Goal: Task Accomplishment & Management: Use online tool/utility

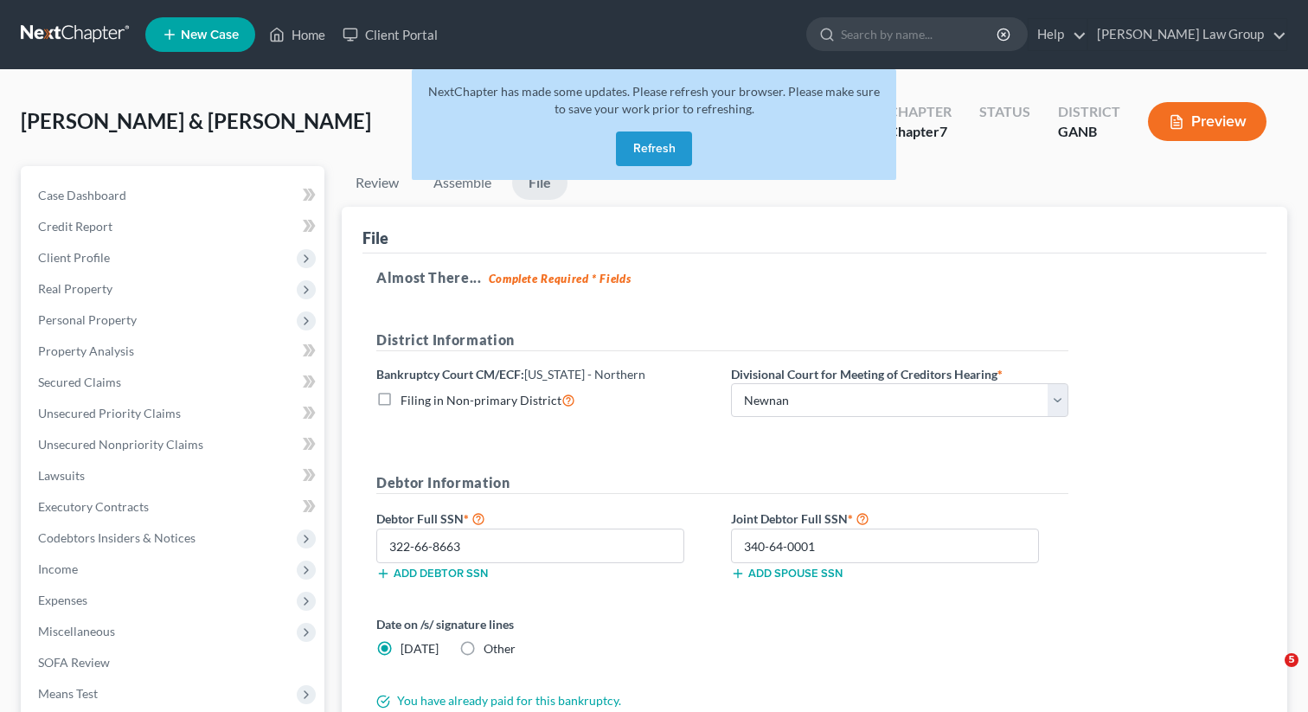
select select "2"
click at [296, 46] on link "Home" at bounding box center [297, 34] width 74 height 31
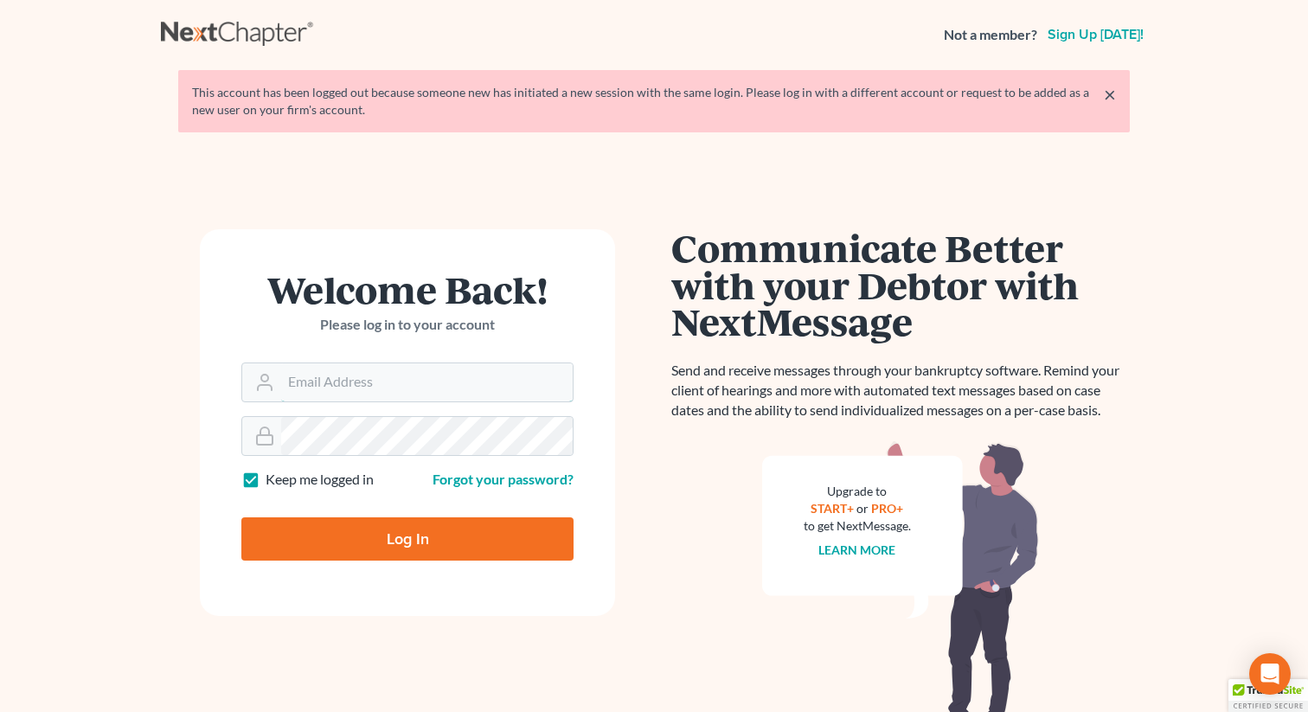
type input "[EMAIL_ADDRESS][DOMAIN_NAME]"
click at [369, 540] on input "Log In" at bounding box center [407, 538] width 332 height 43
type input "Thinking..."
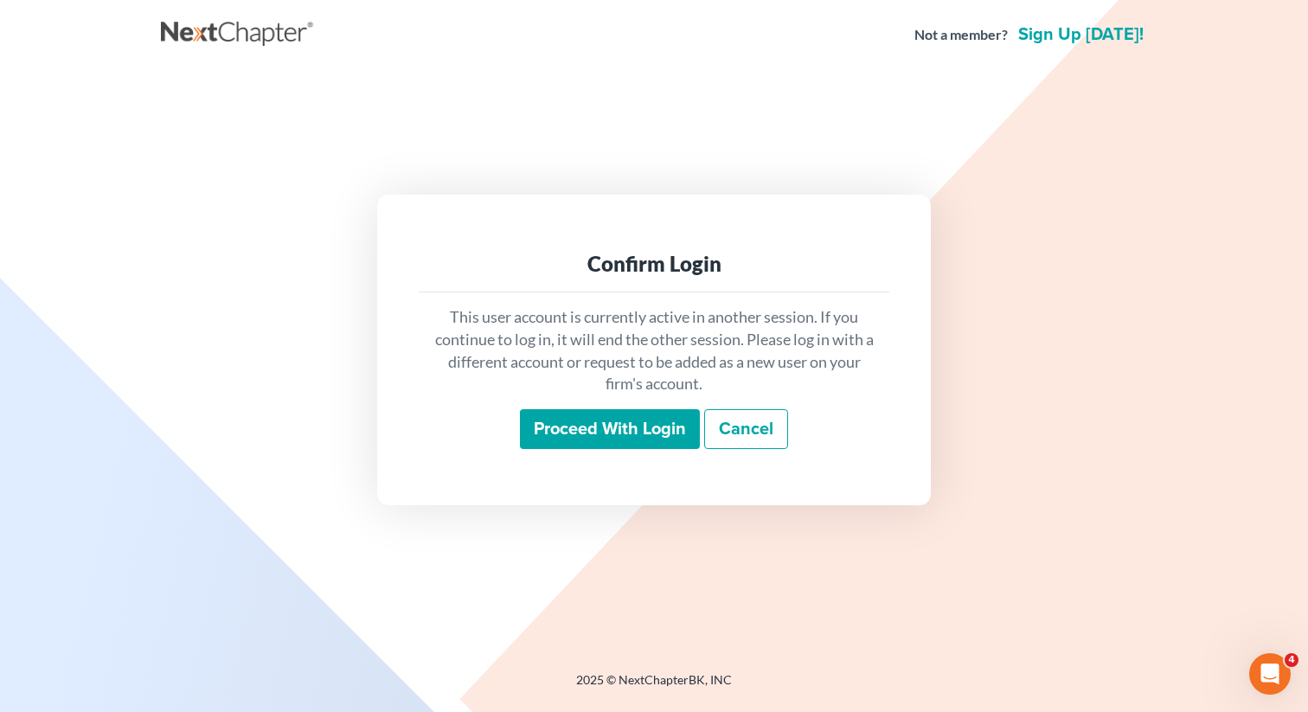
click at [647, 420] on input "Proceed with login" at bounding box center [610, 429] width 180 height 40
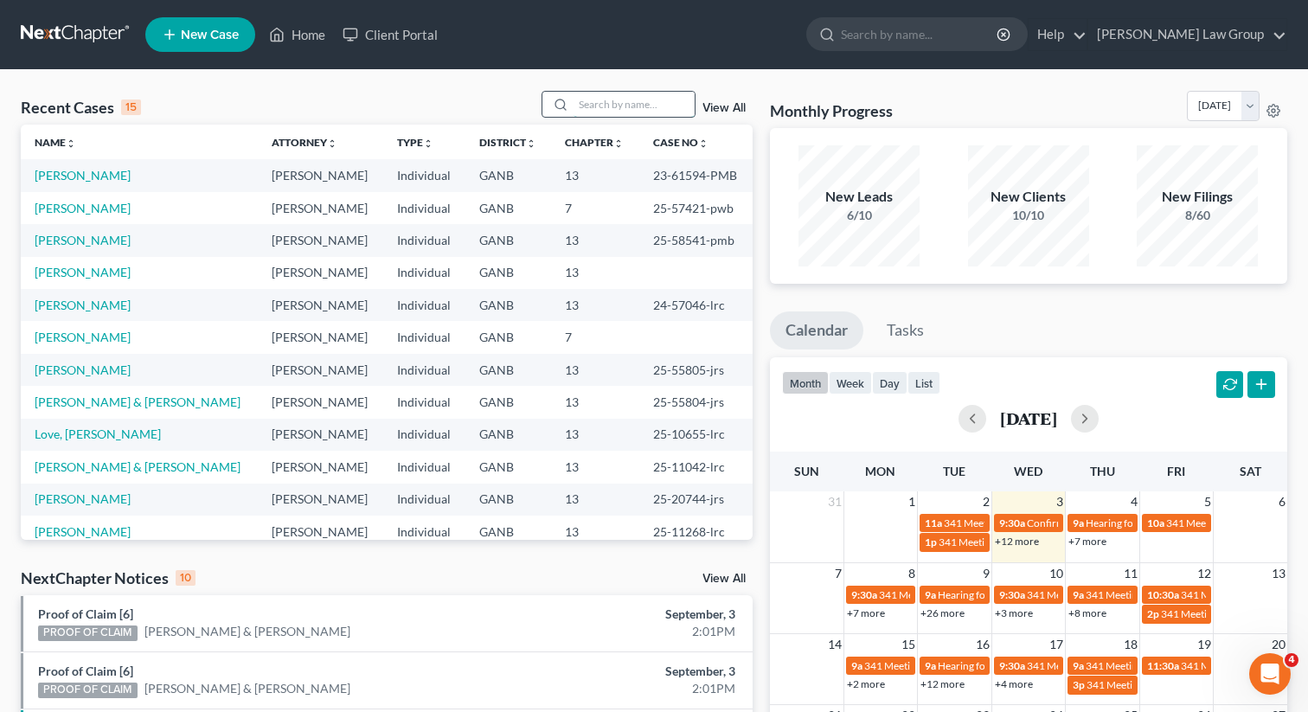
click at [632, 112] on input "search" at bounding box center [634, 104] width 121 height 25
click at [85, 170] on link "[PERSON_NAME]" at bounding box center [83, 175] width 96 height 15
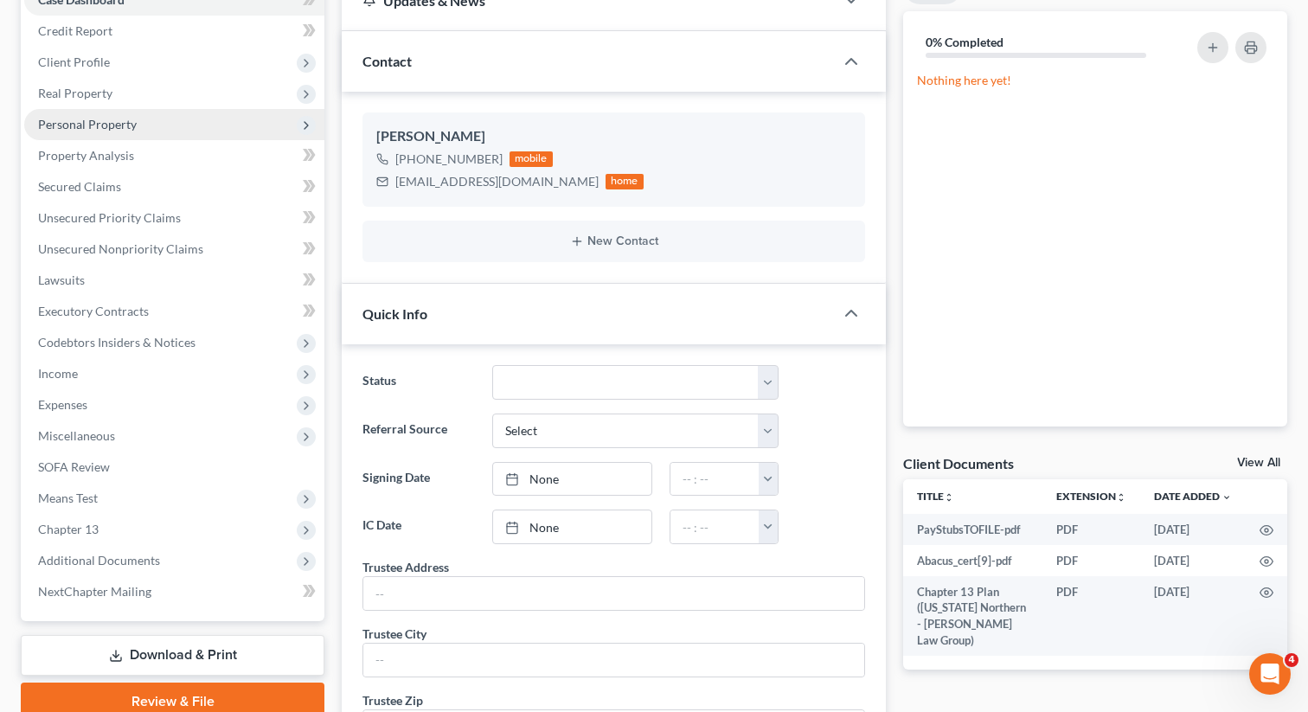
scroll to position [331, 0]
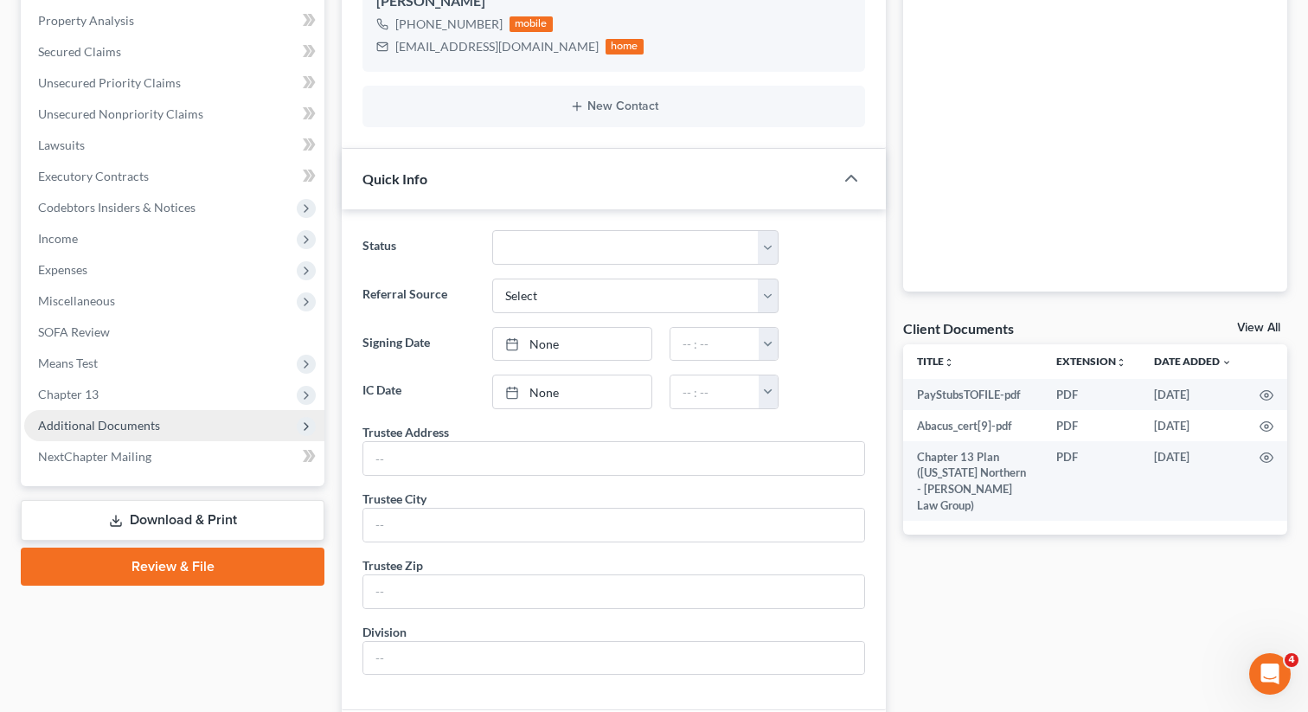
click at [144, 430] on span "Additional Documents" at bounding box center [99, 425] width 122 height 15
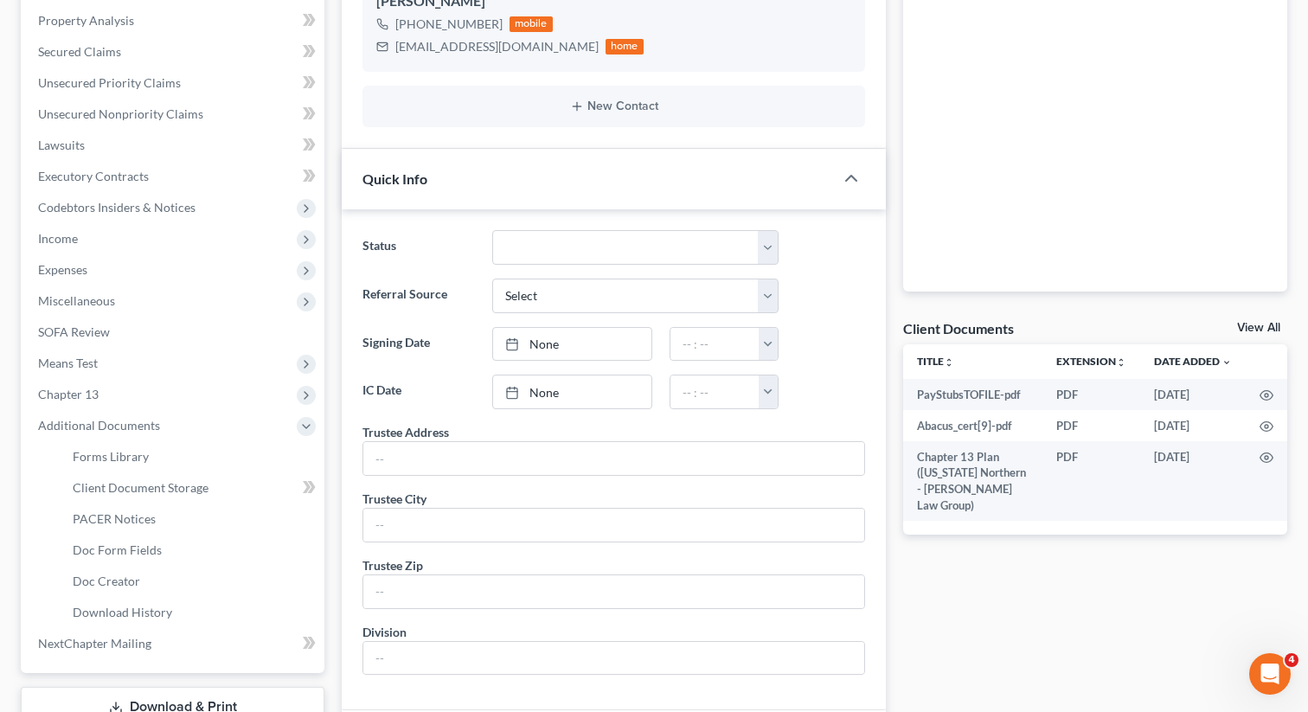
click at [118, 504] on li "PACER Notices" at bounding box center [192, 519] width 266 height 31
click at [116, 522] on span "PACER Notices" at bounding box center [114, 518] width 83 height 15
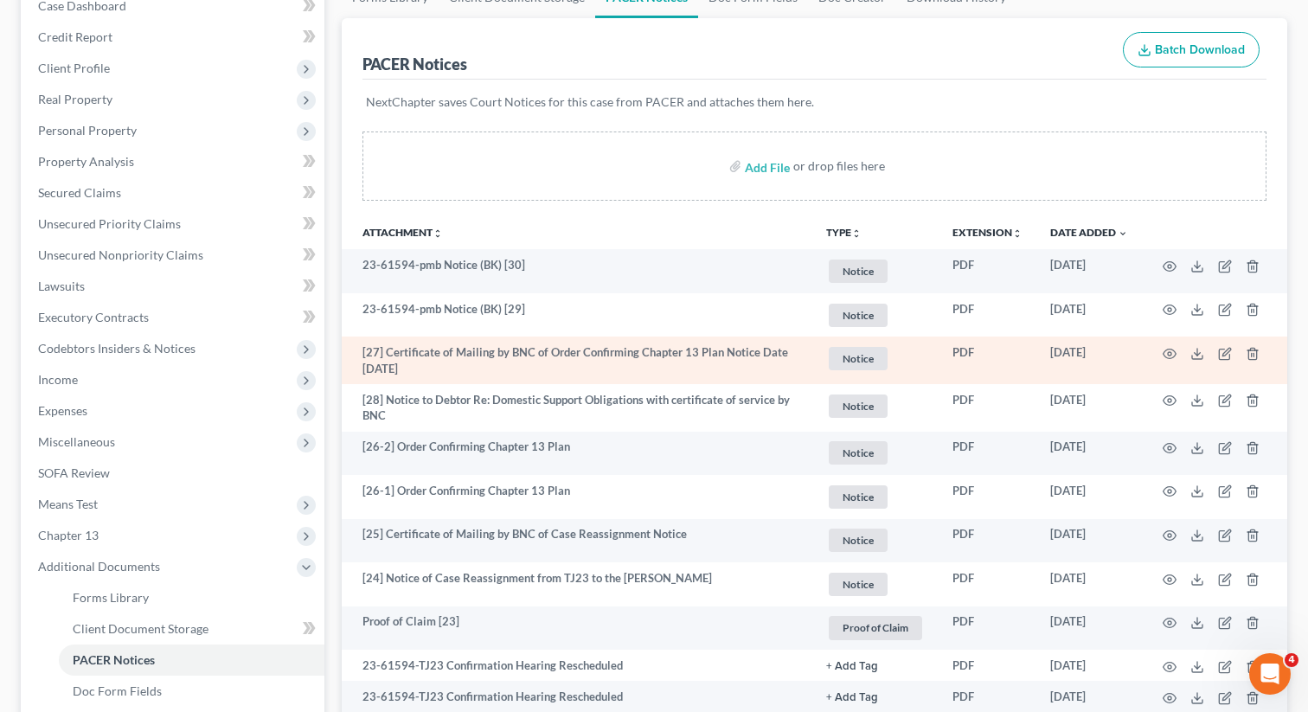
scroll to position [287, 0]
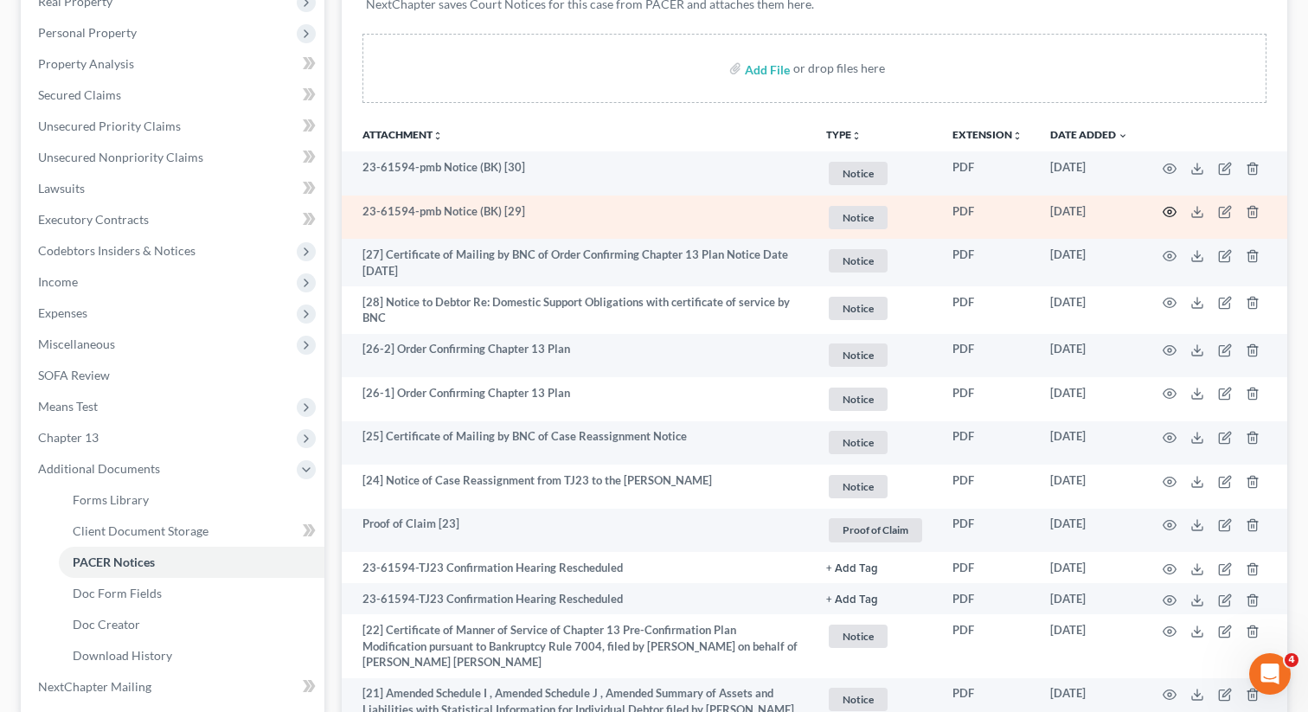
click at [1171, 209] on icon "button" at bounding box center [1170, 212] width 14 height 14
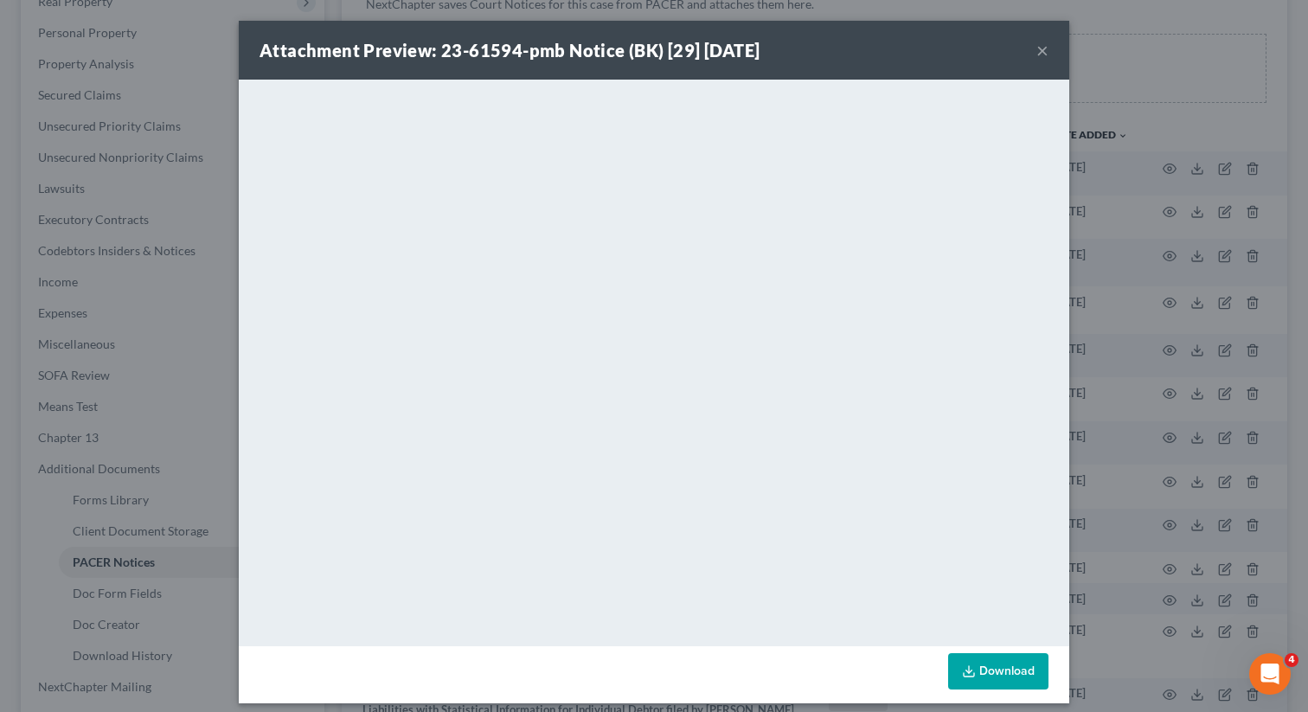
click at [1040, 48] on button "×" at bounding box center [1043, 50] width 12 height 21
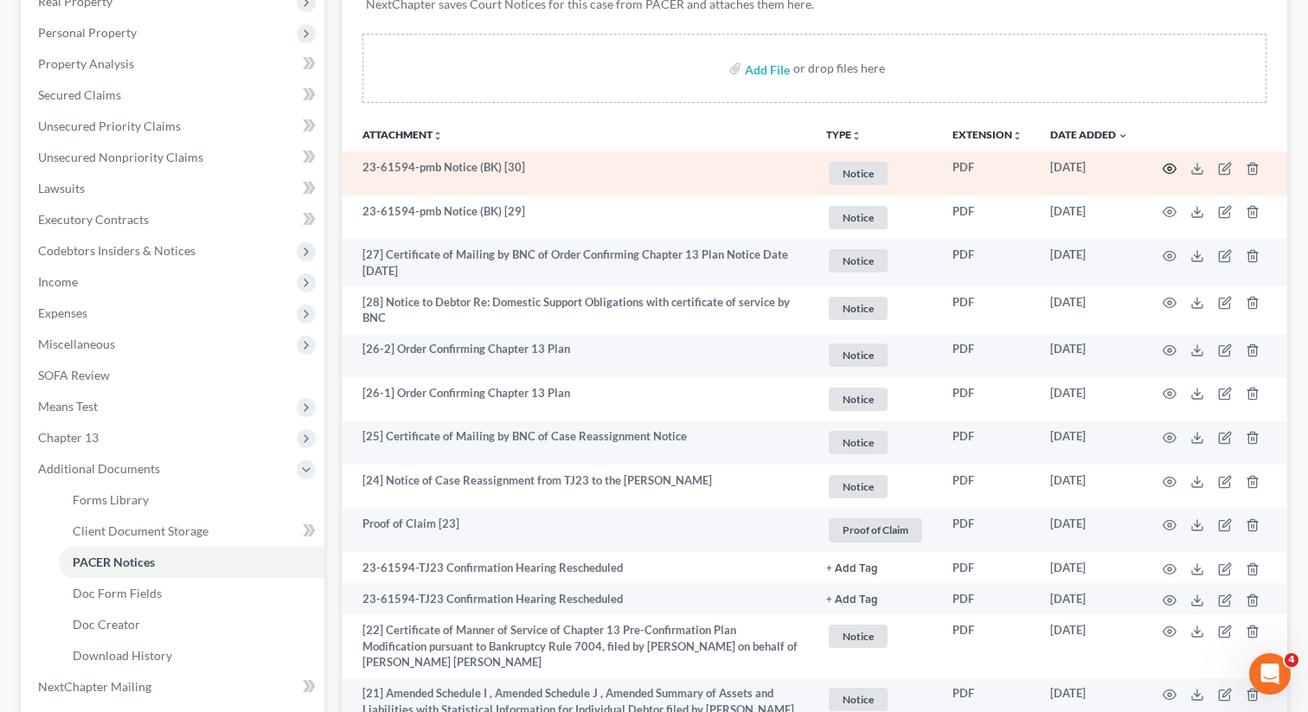
click at [1170, 170] on icon "button" at bounding box center [1170, 169] width 14 height 14
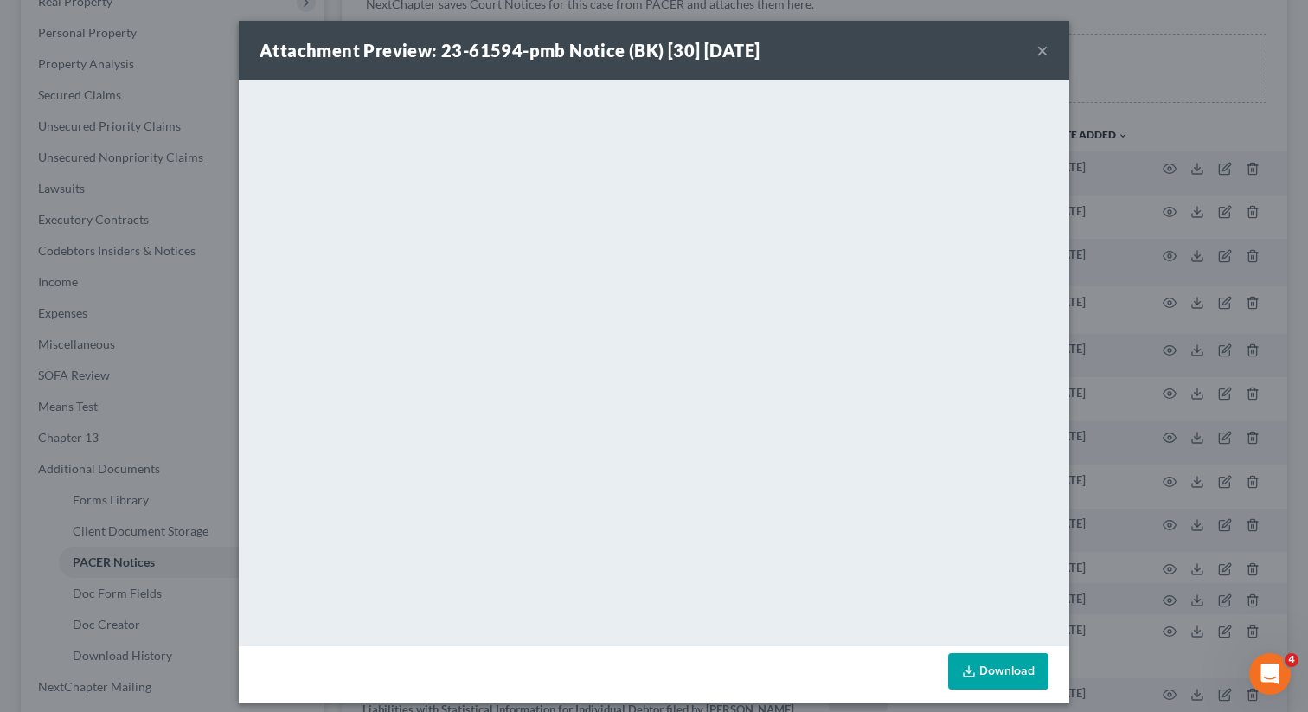
click at [1038, 47] on button "×" at bounding box center [1043, 50] width 12 height 21
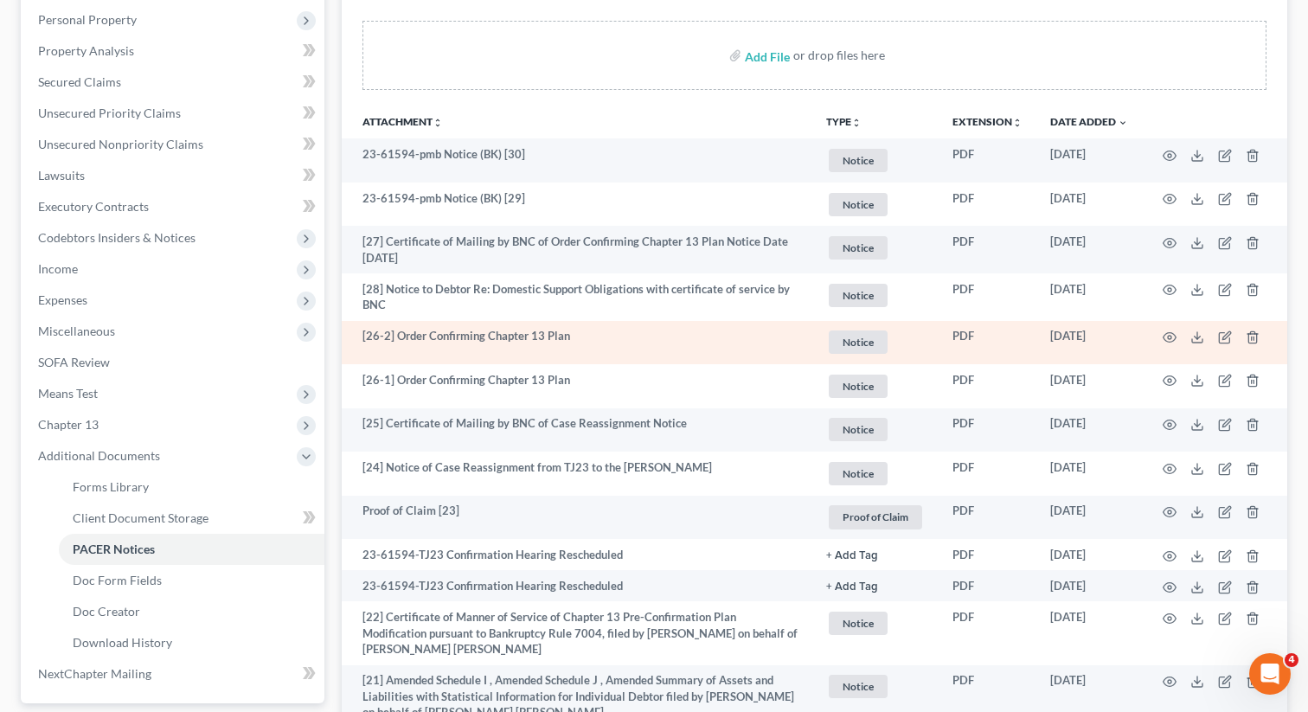
scroll to position [310, 0]
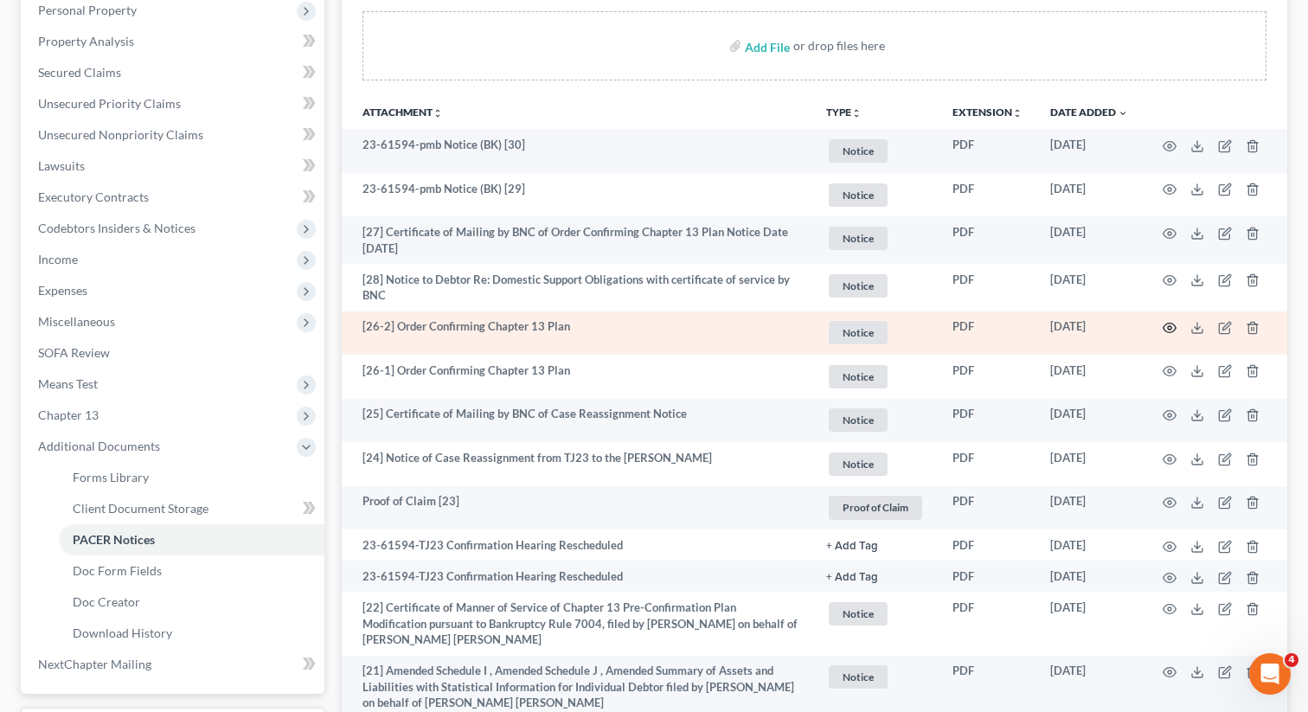
click at [1165, 324] on icon "button" at bounding box center [1170, 329] width 13 height 10
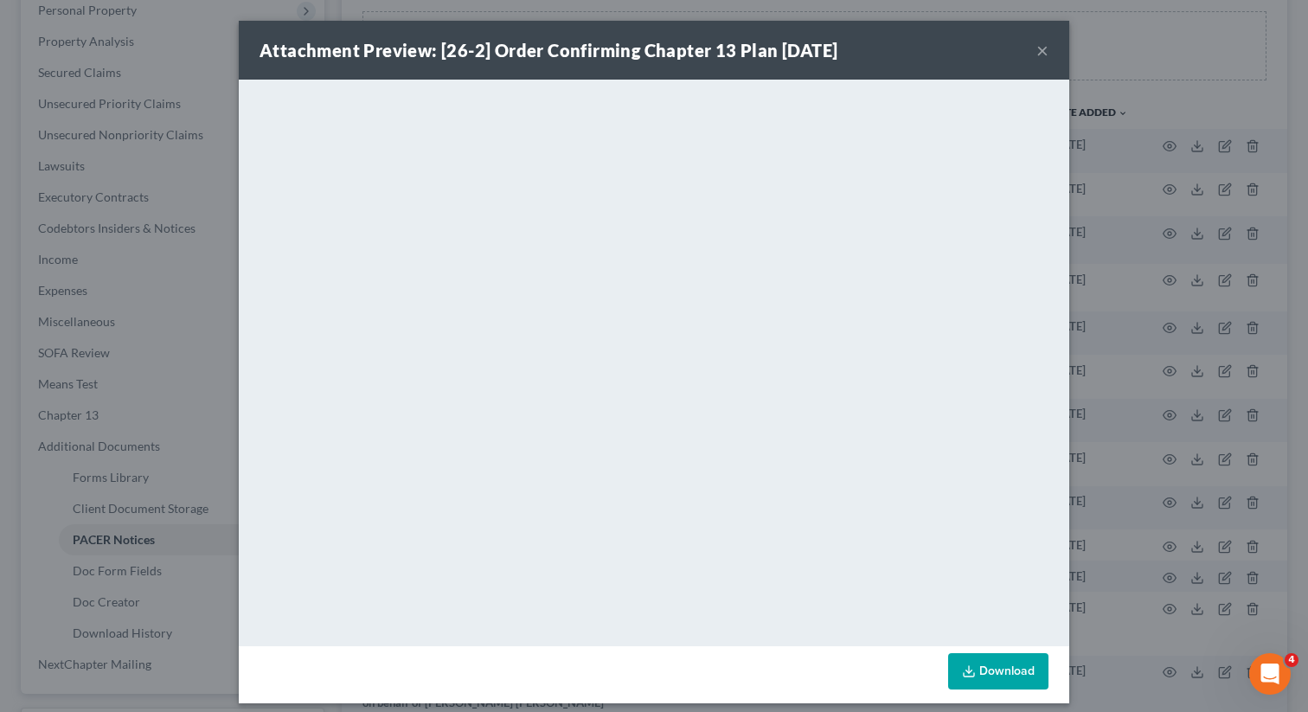
click at [1037, 50] on button "×" at bounding box center [1043, 50] width 12 height 21
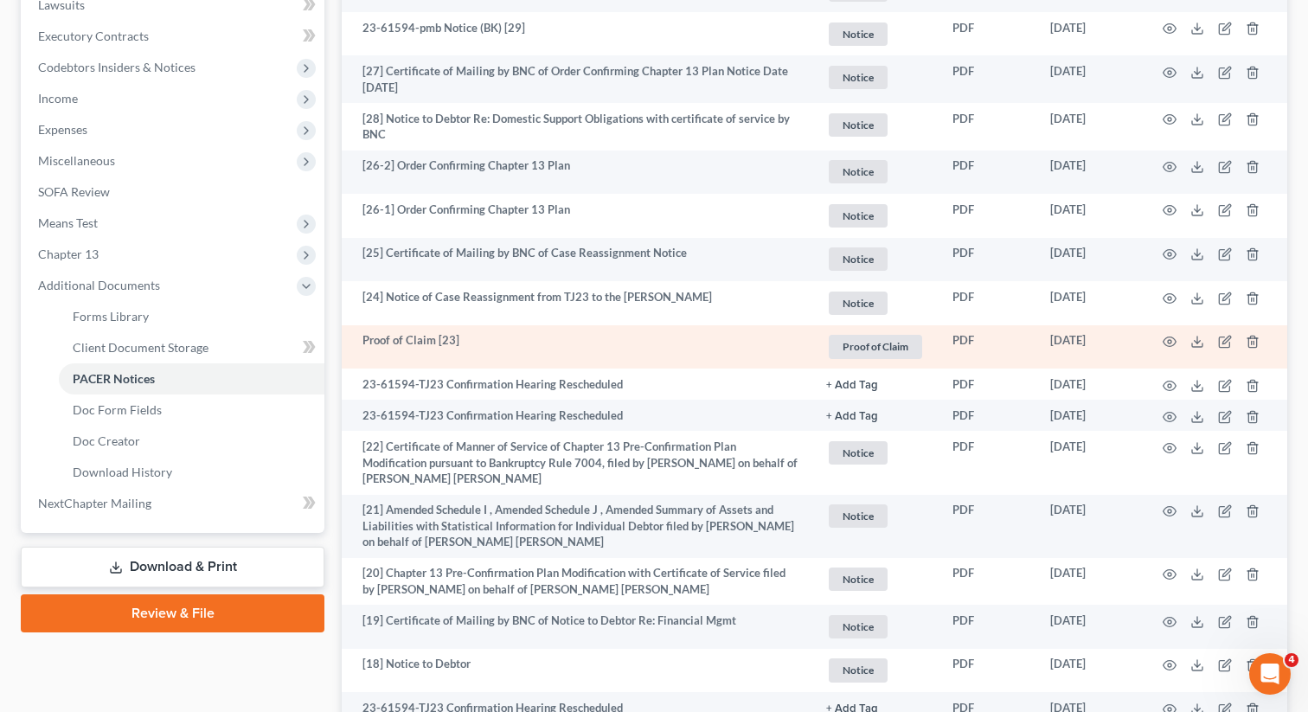
scroll to position [496, 0]
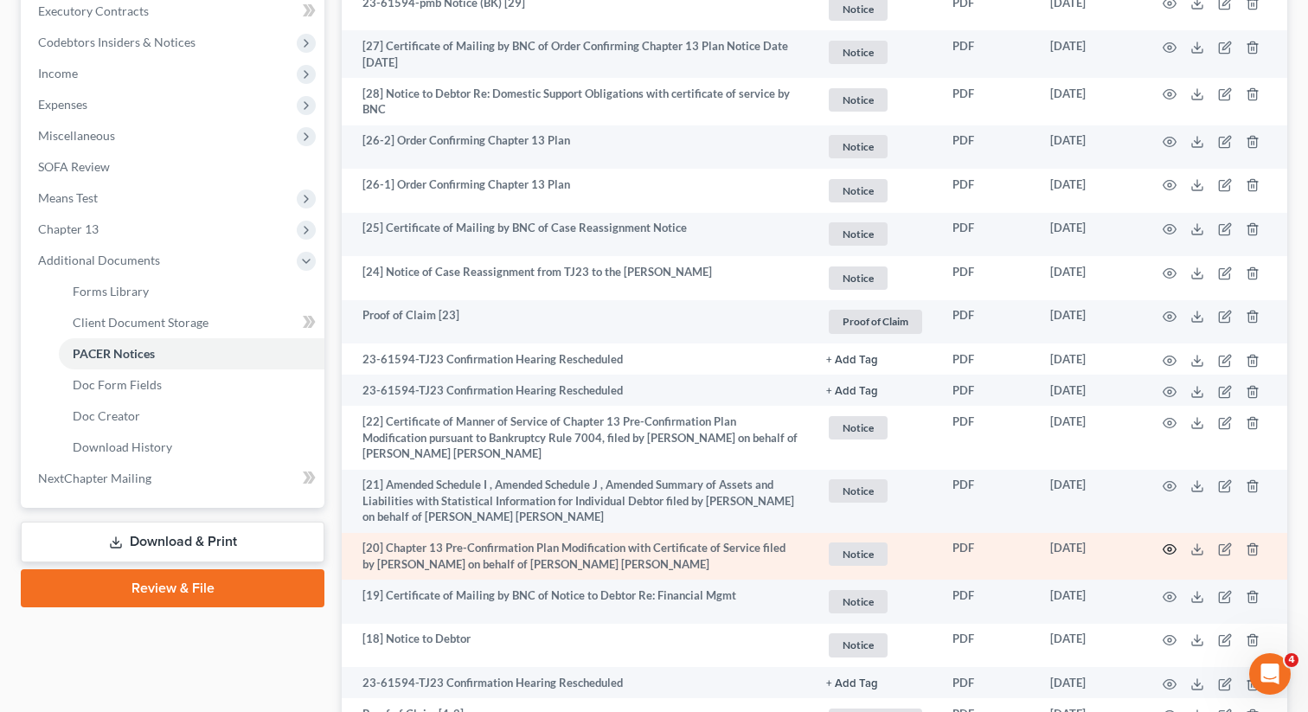
click at [1171, 549] on icon "button" at bounding box center [1170, 549] width 14 height 14
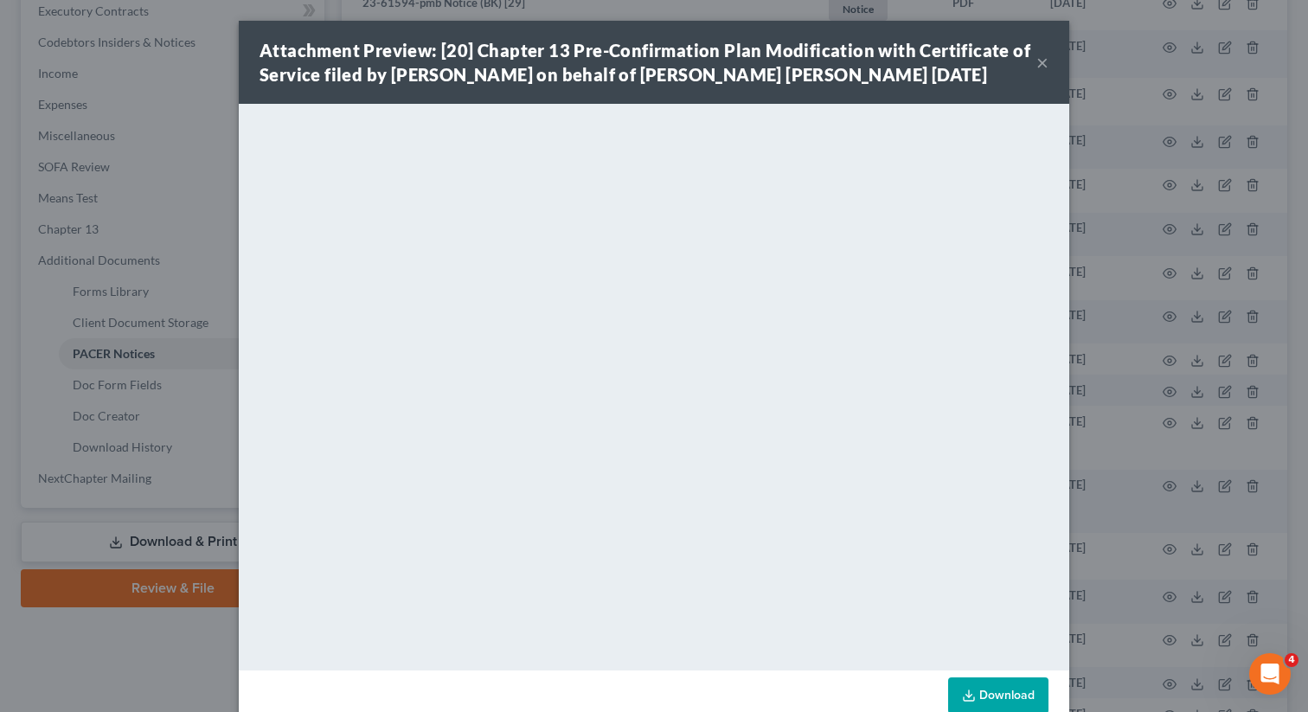
click at [1044, 59] on button "×" at bounding box center [1043, 62] width 12 height 21
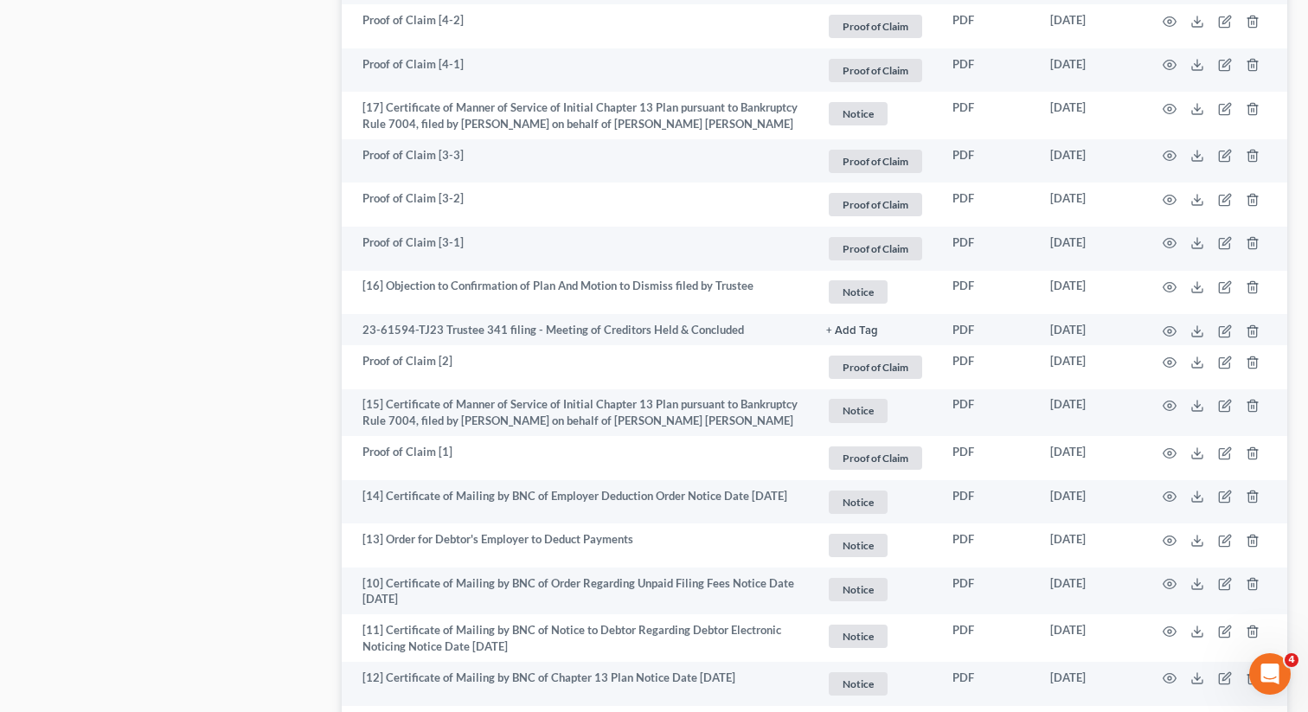
scroll to position [1221, 0]
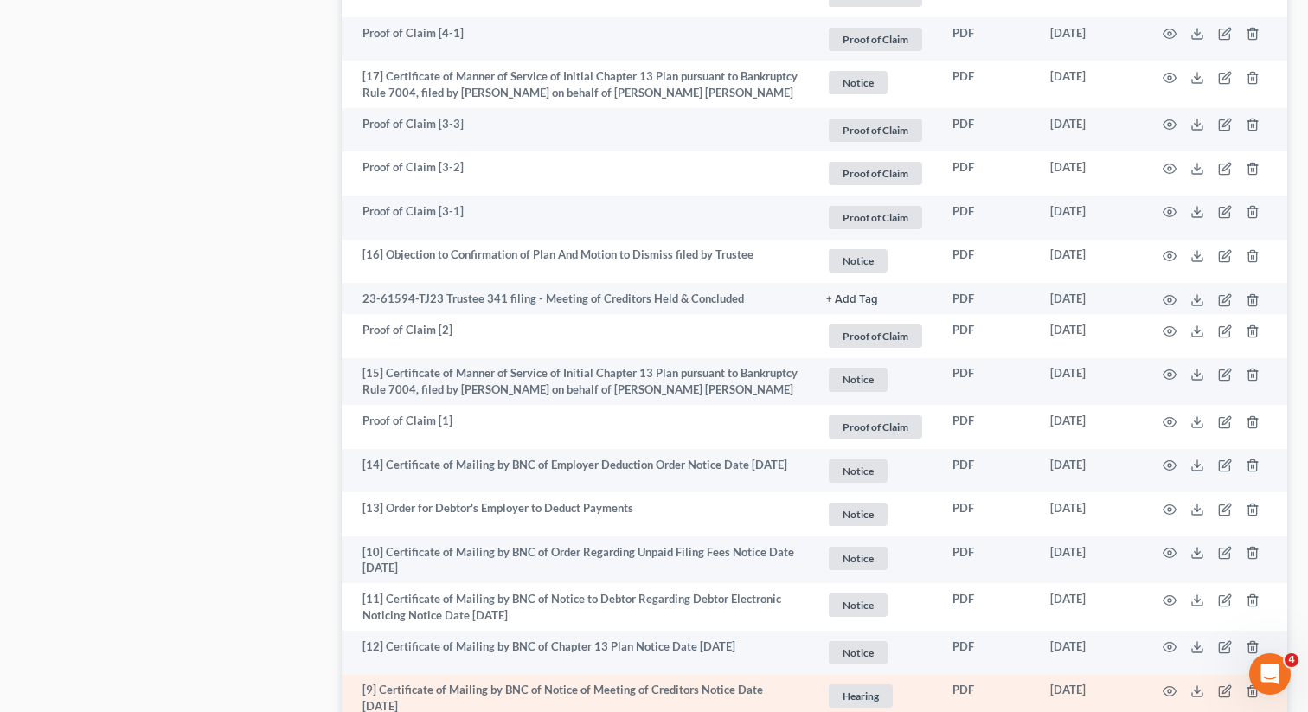
click at [959, 693] on td "PDF" at bounding box center [988, 699] width 98 height 48
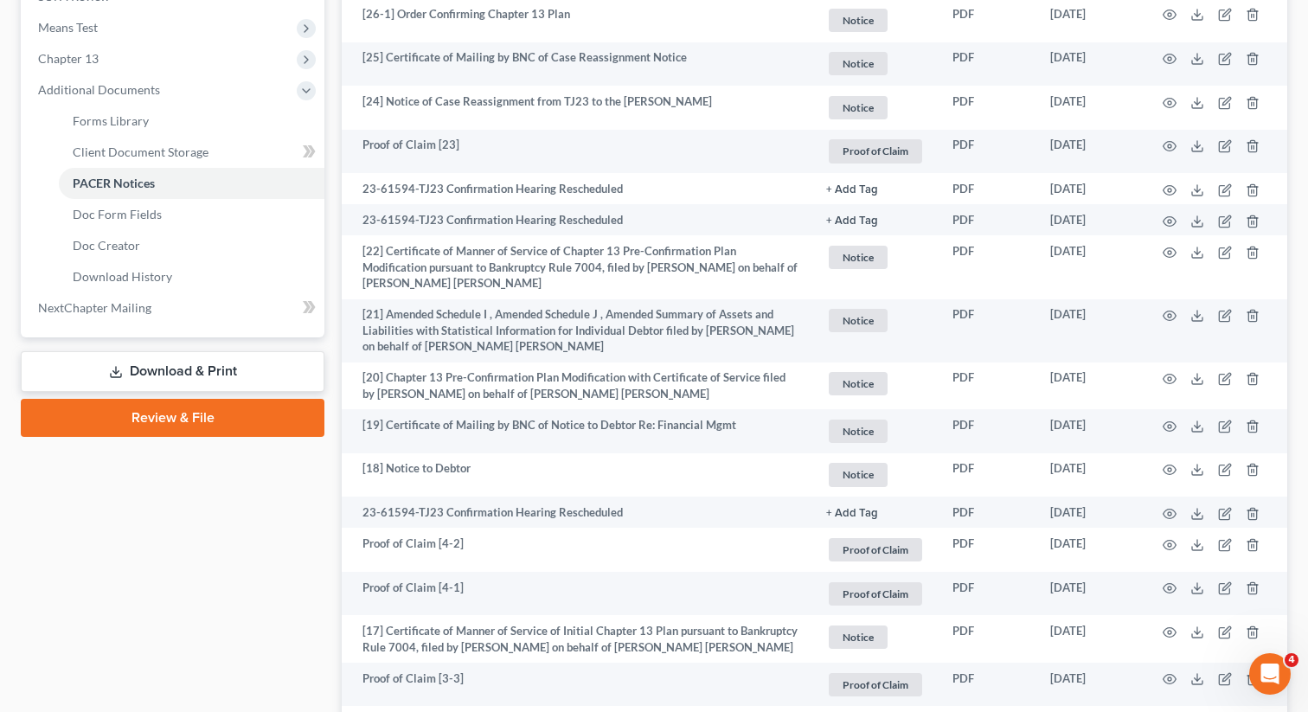
scroll to position [0, 0]
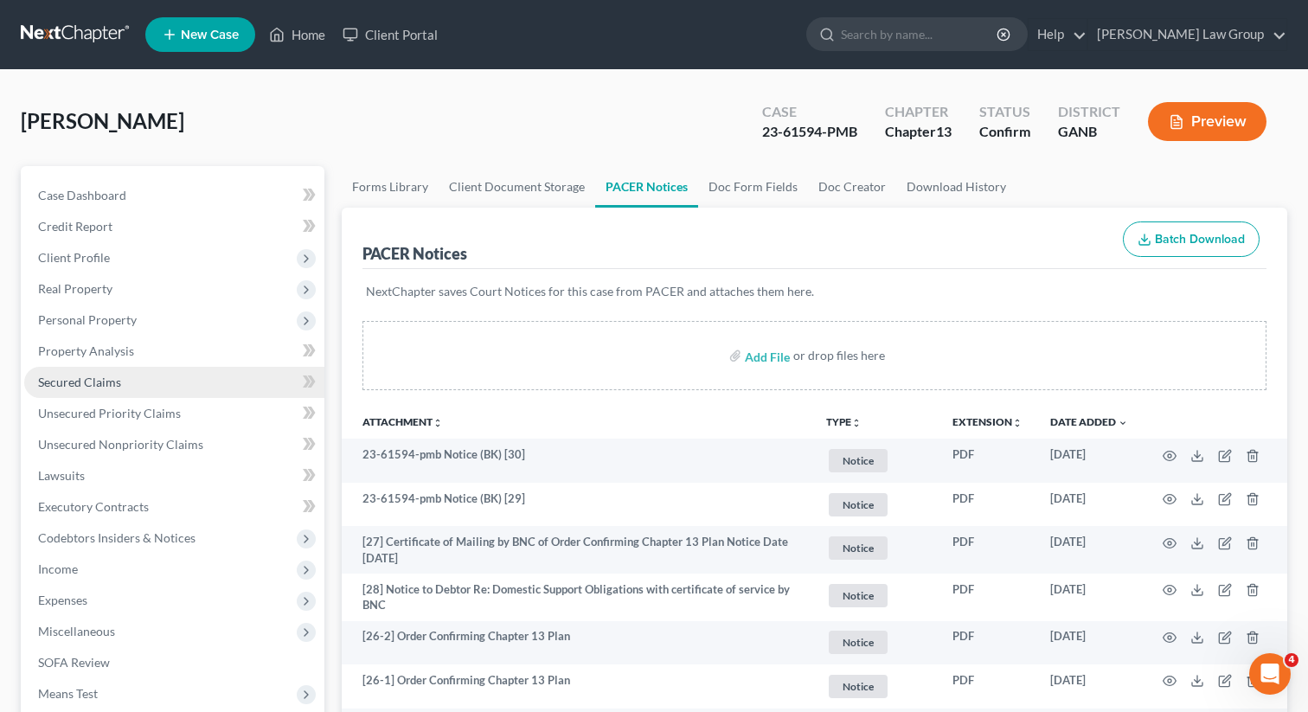
click at [78, 382] on span "Secured Claims" at bounding box center [79, 382] width 83 height 15
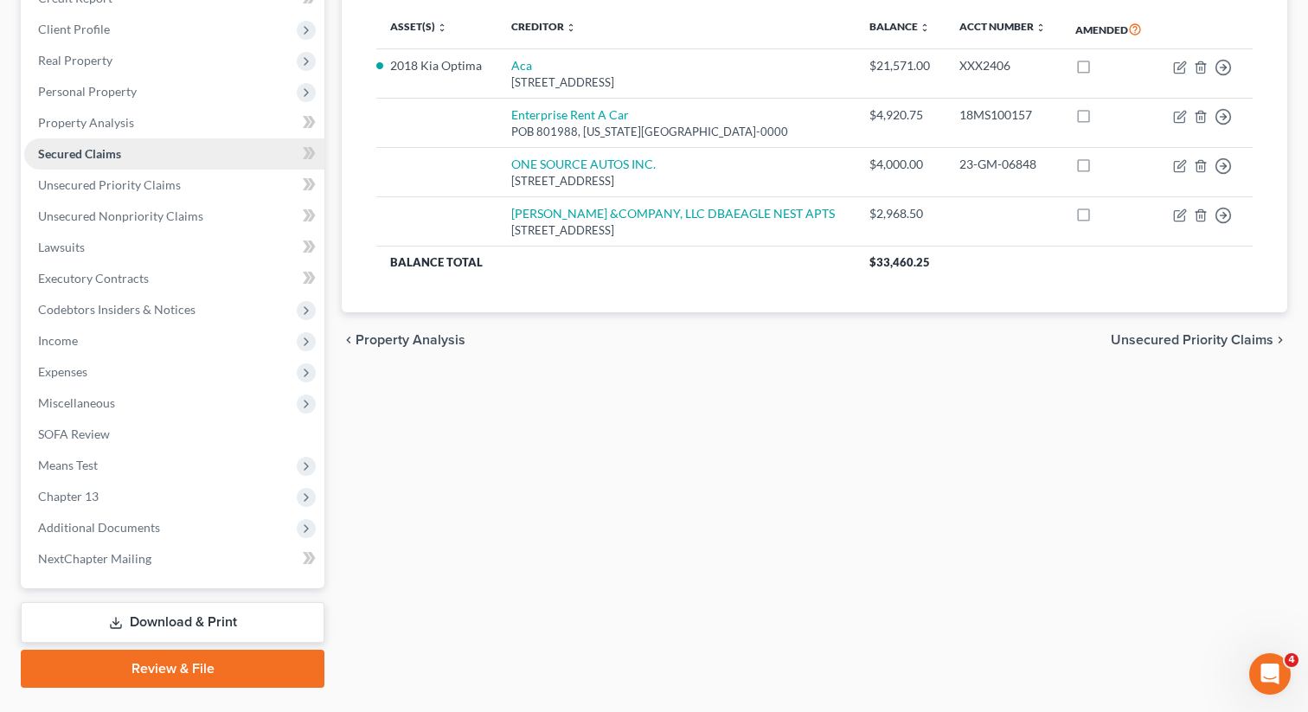
scroll to position [268, 0]
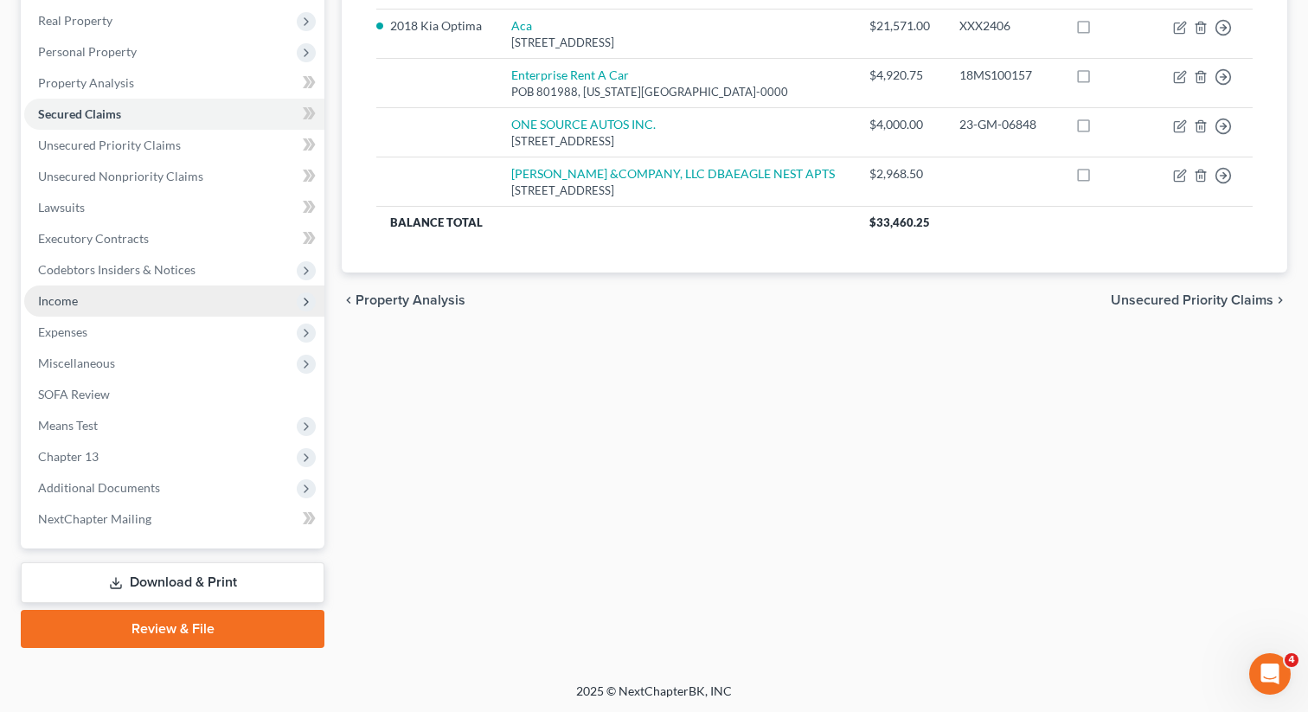
click at [74, 299] on span "Income" at bounding box center [58, 300] width 40 height 15
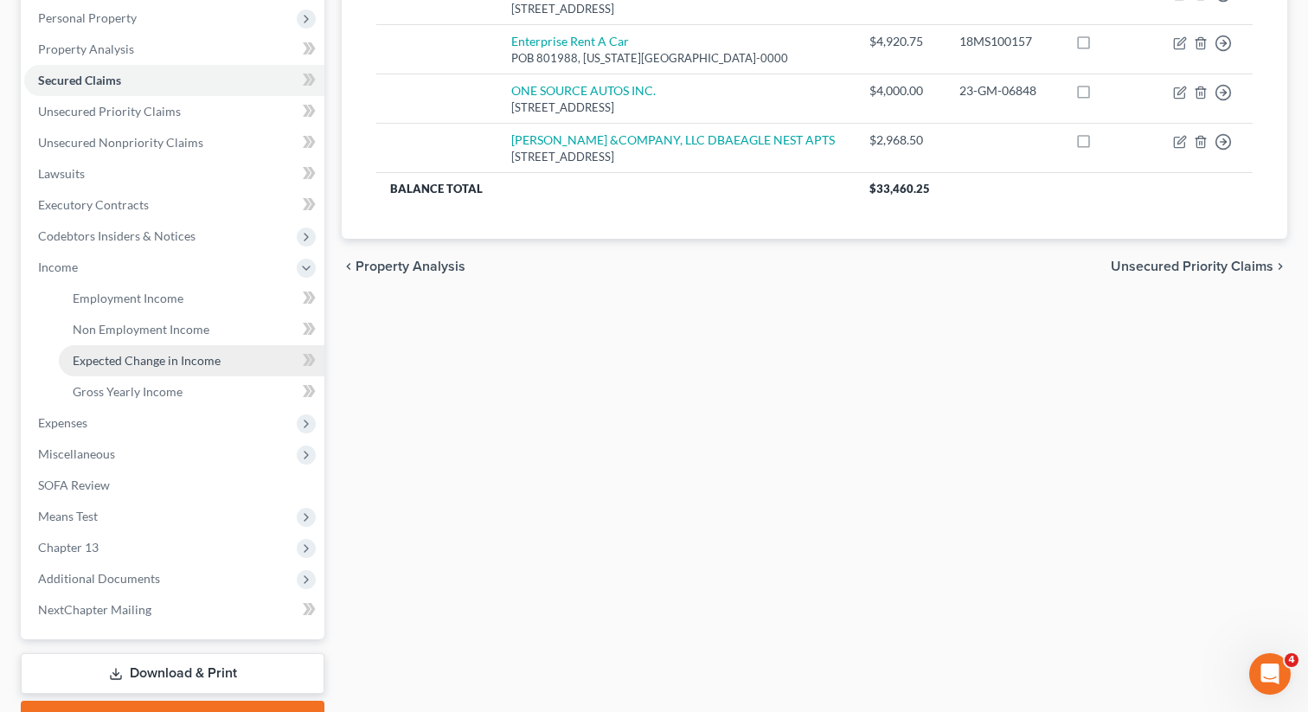
scroll to position [310, 0]
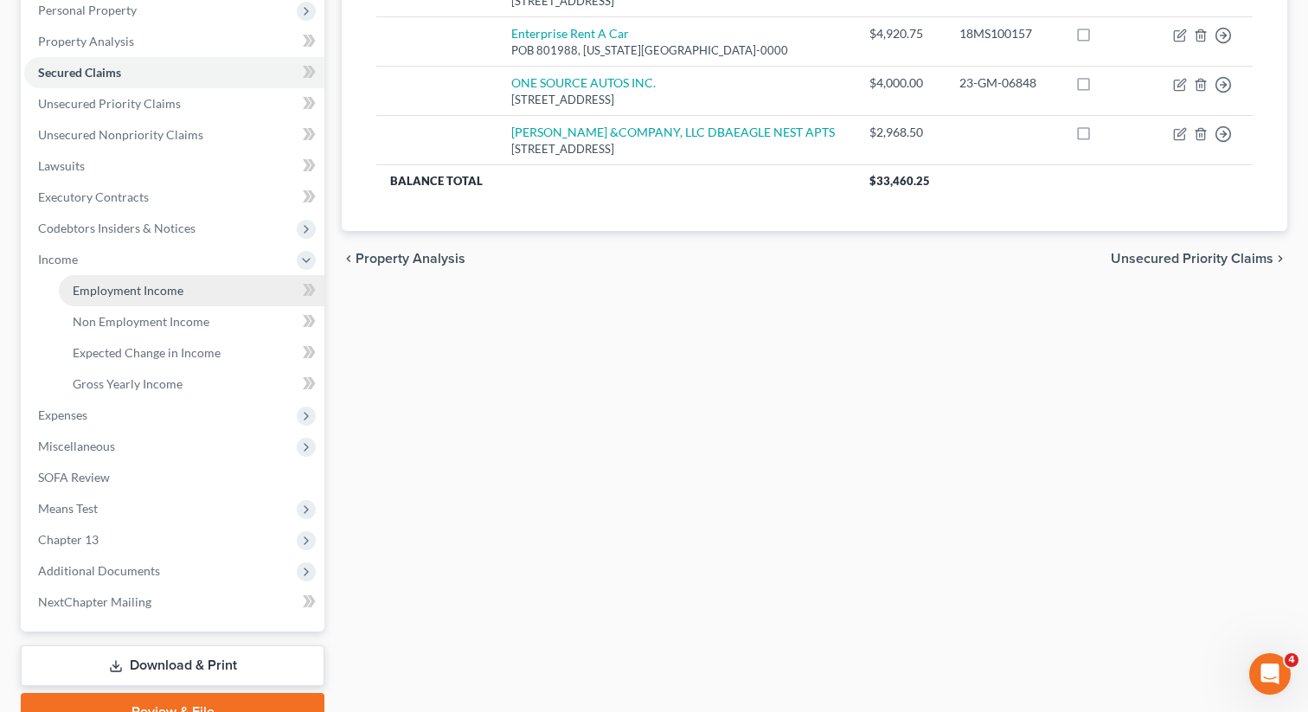
click at [150, 290] on span "Employment Income" at bounding box center [128, 290] width 111 height 15
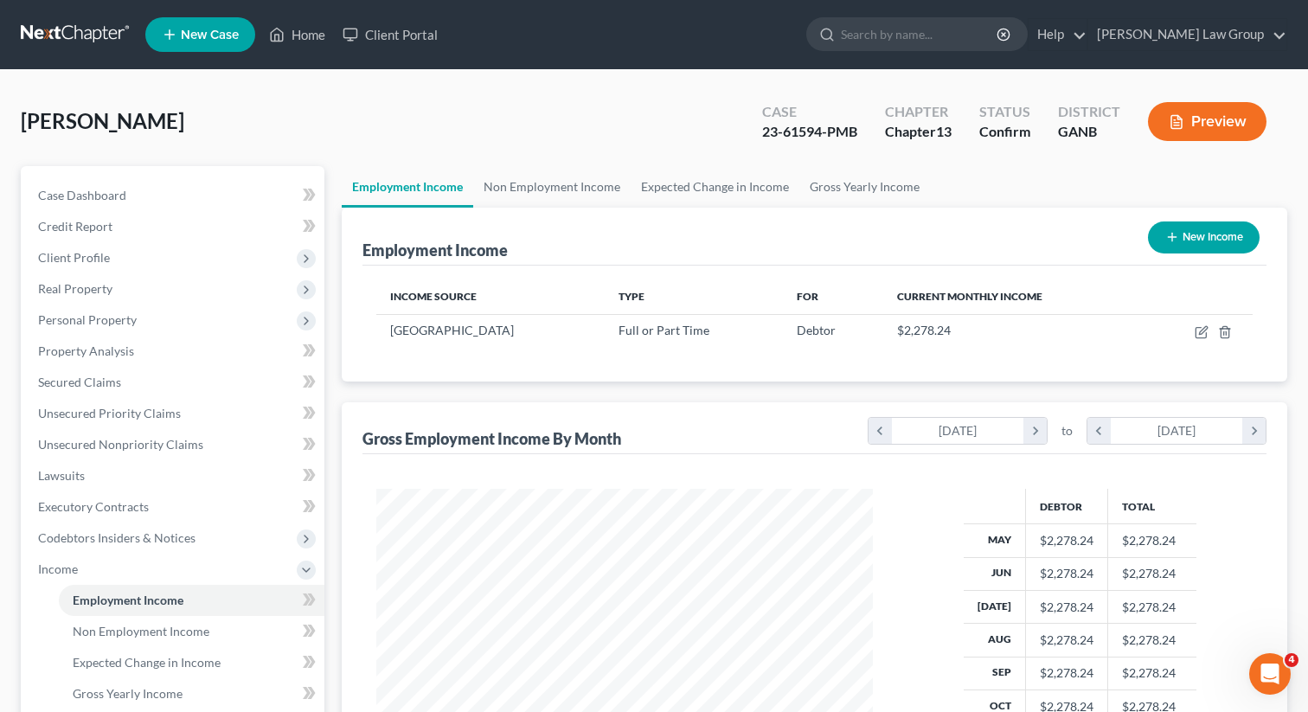
scroll to position [310, 531]
click at [554, 190] on link "Non Employment Income" at bounding box center [551, 187] width 157 height 42
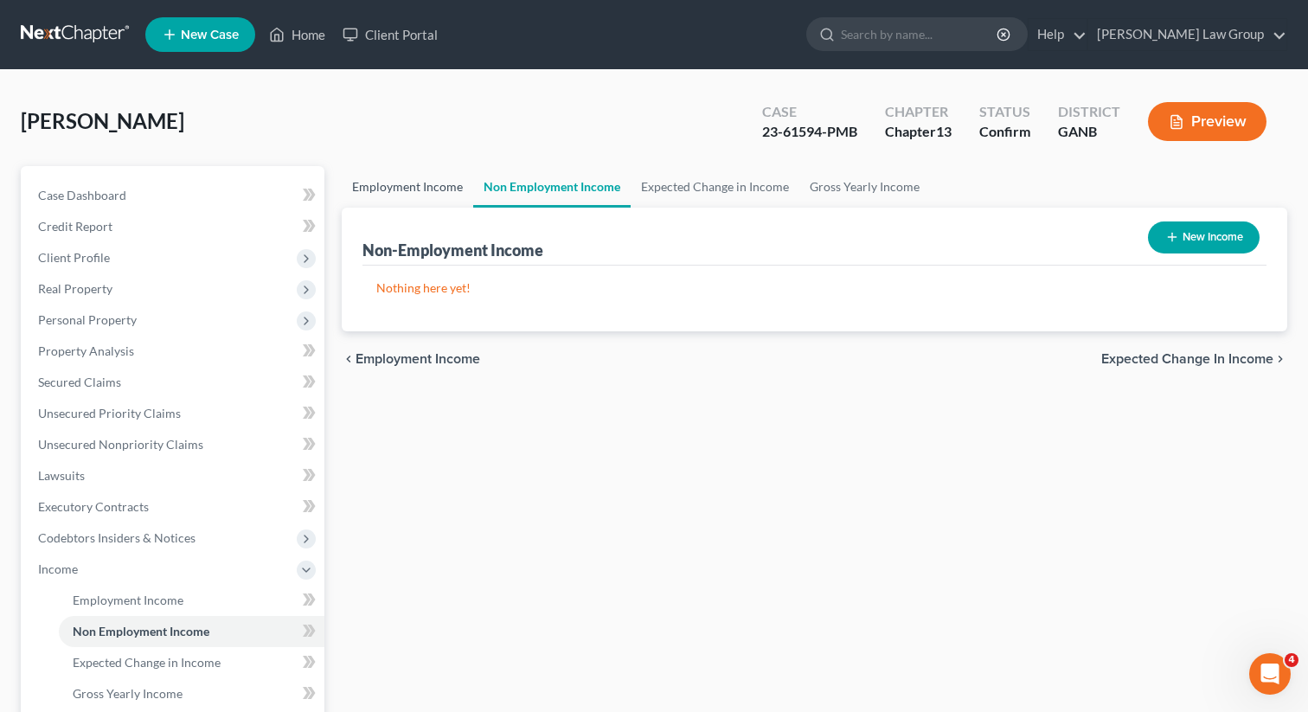
click at [427, 178] on link "Employment Income" at bounding box center [408, 187] width 132 height 42
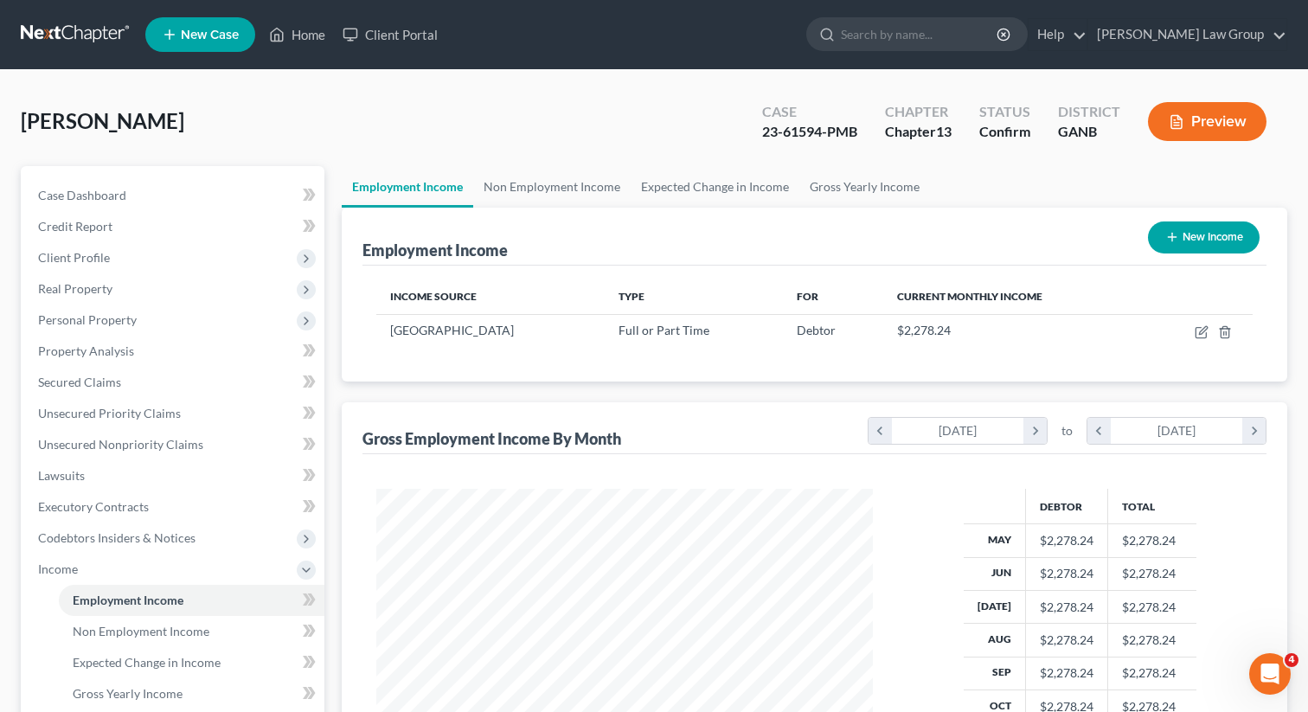
scroll to position [310, 531]
click at [289, 37] on link "Home" at bounding box center [297, 34] width 74 height 31
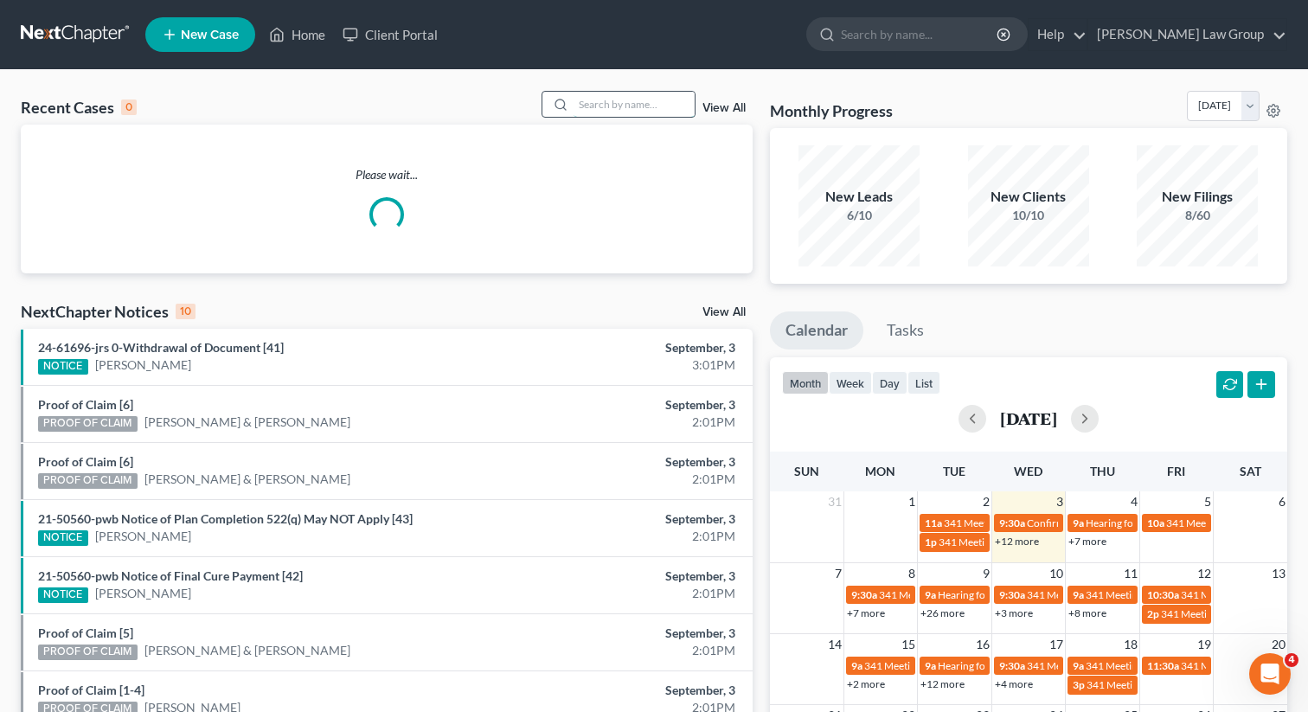
click at [633, 113] on input "search" at bounding box center [634, 104] width 121 height 25
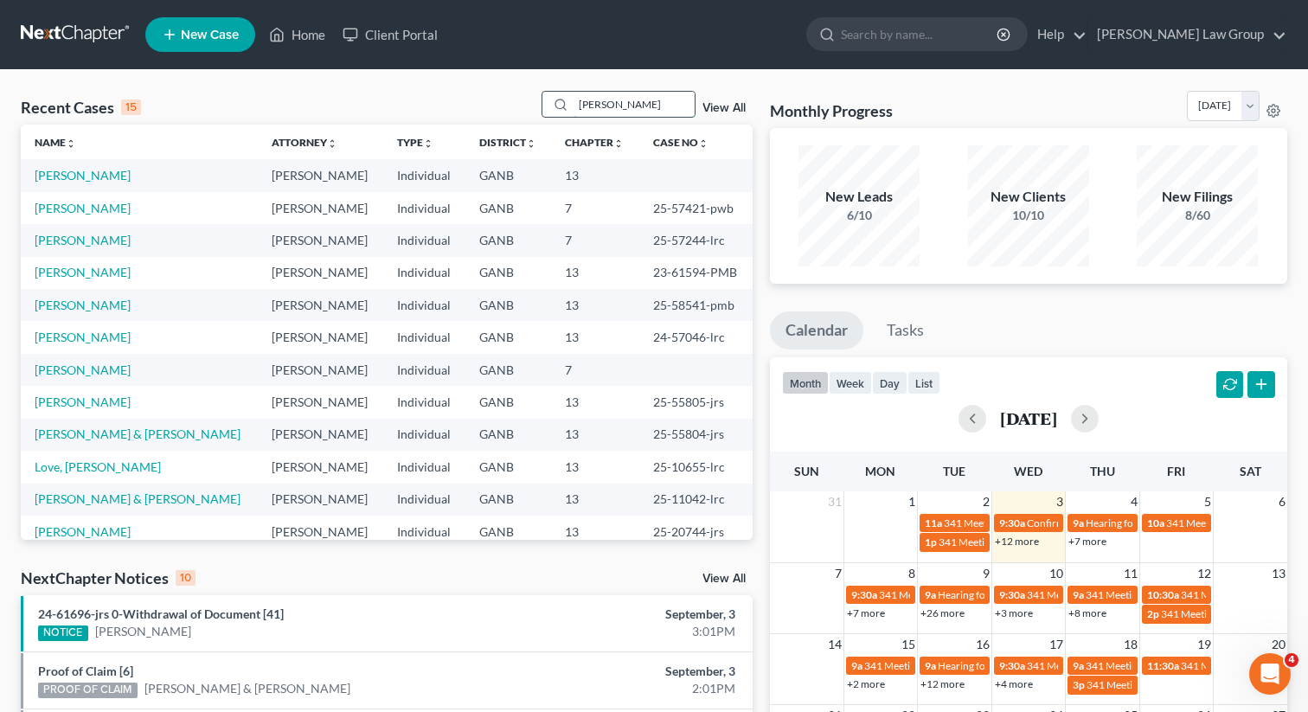
type input "[PERSON_NAME]"
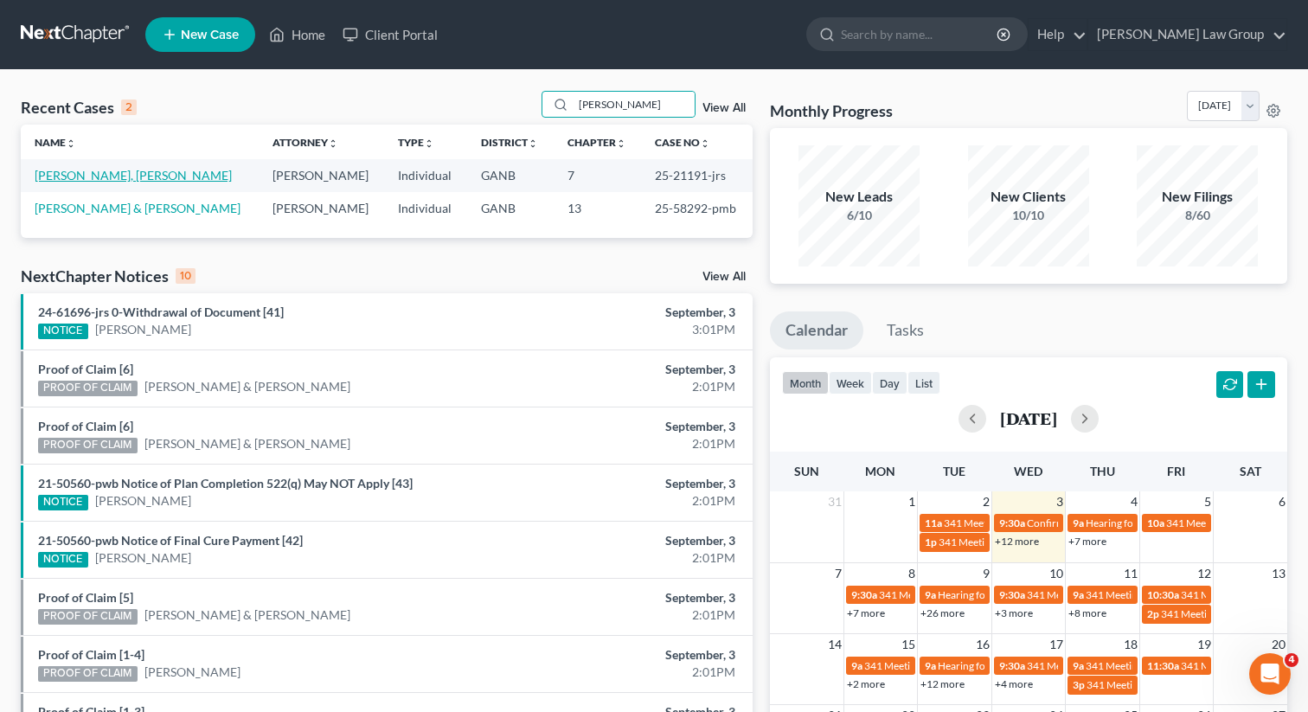
click at [73, 176] on link "[PERSON_NAME], [PERSON_NAME]" at bounding box center [133, 175] width 197 height 15
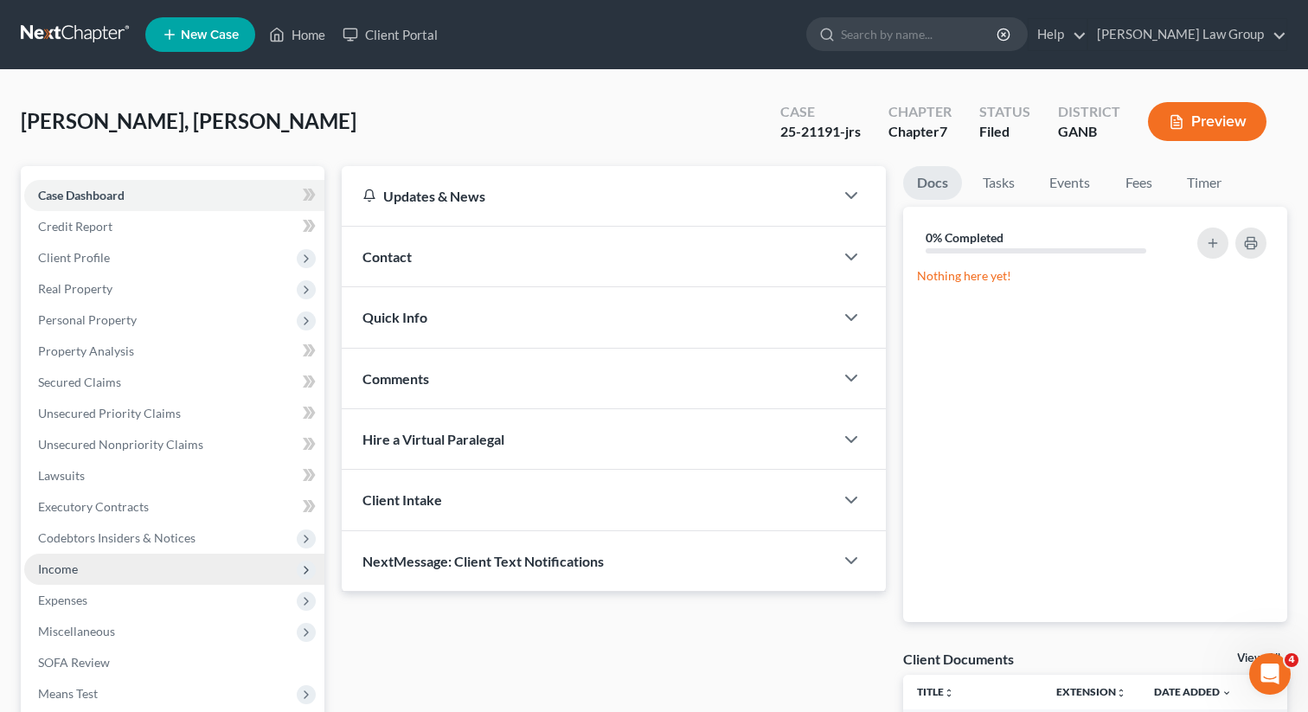
click at [67, 575] on span "Income" at bounding box center [174, 569] width 300 height 31
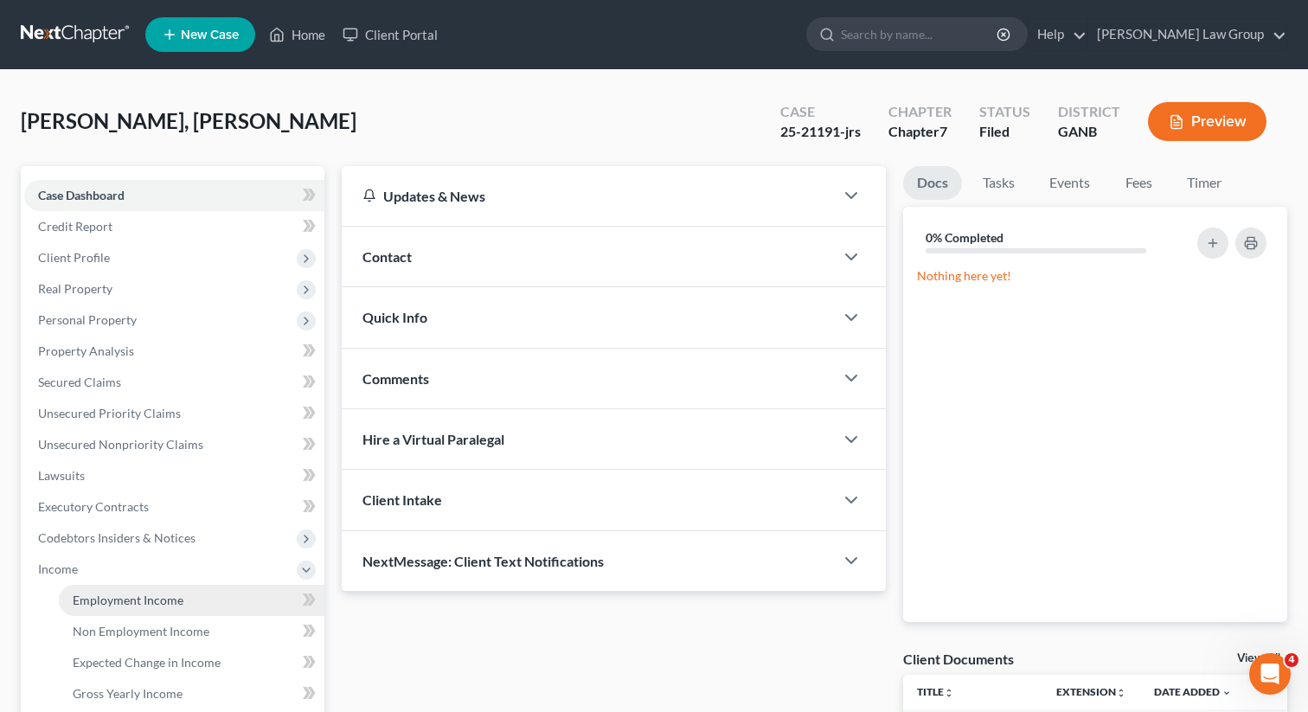
click at [112, 589] on link "Employment Income" at bounding box center [192, 600] width 266 height 31
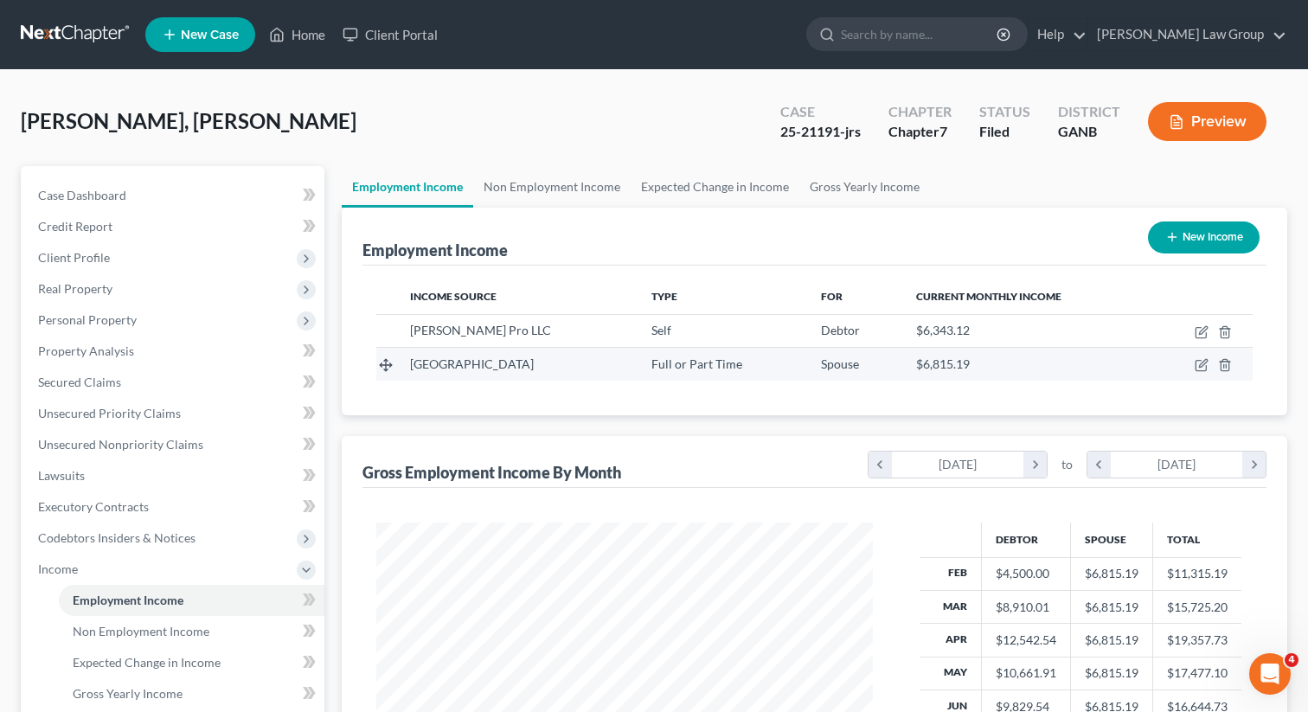
scroll to position [310, 531]
click at [309, 33] on link "Home" at bounding box center [297, 34] width 74 height 31
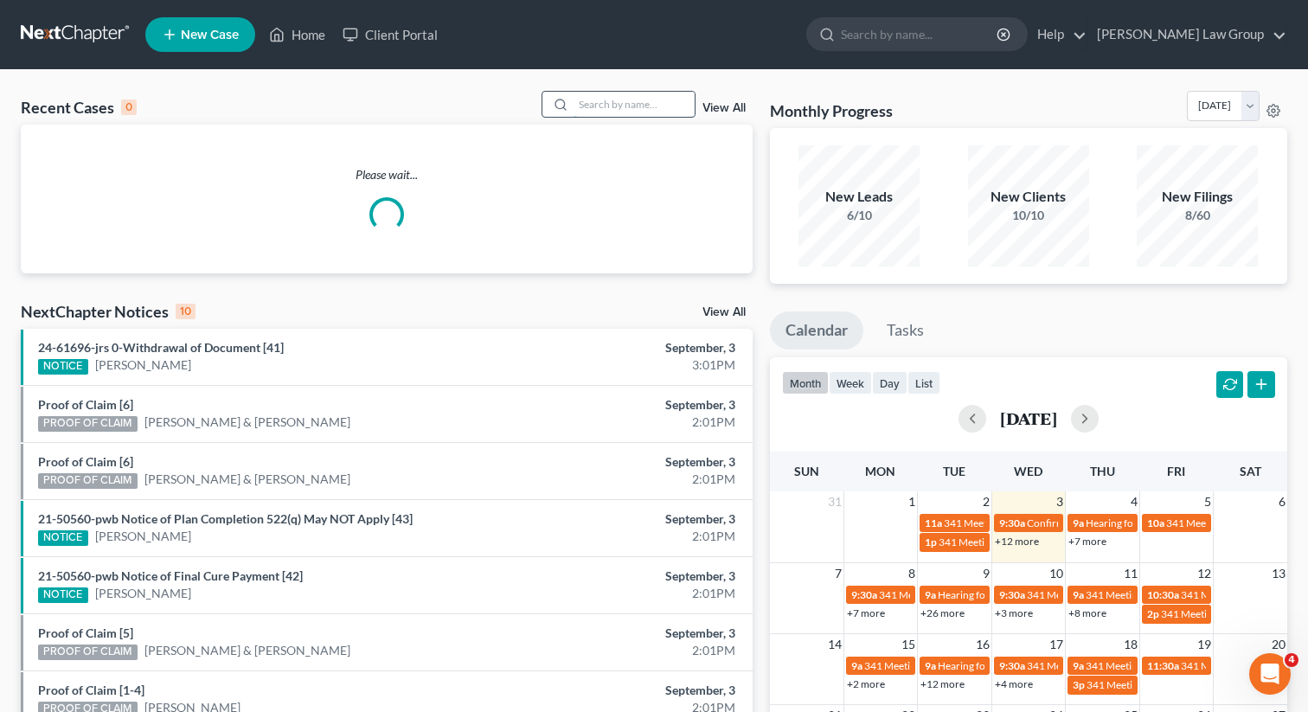
click at [643, 98] on input "search" at bounding box center [634, 104] width 121 height 25
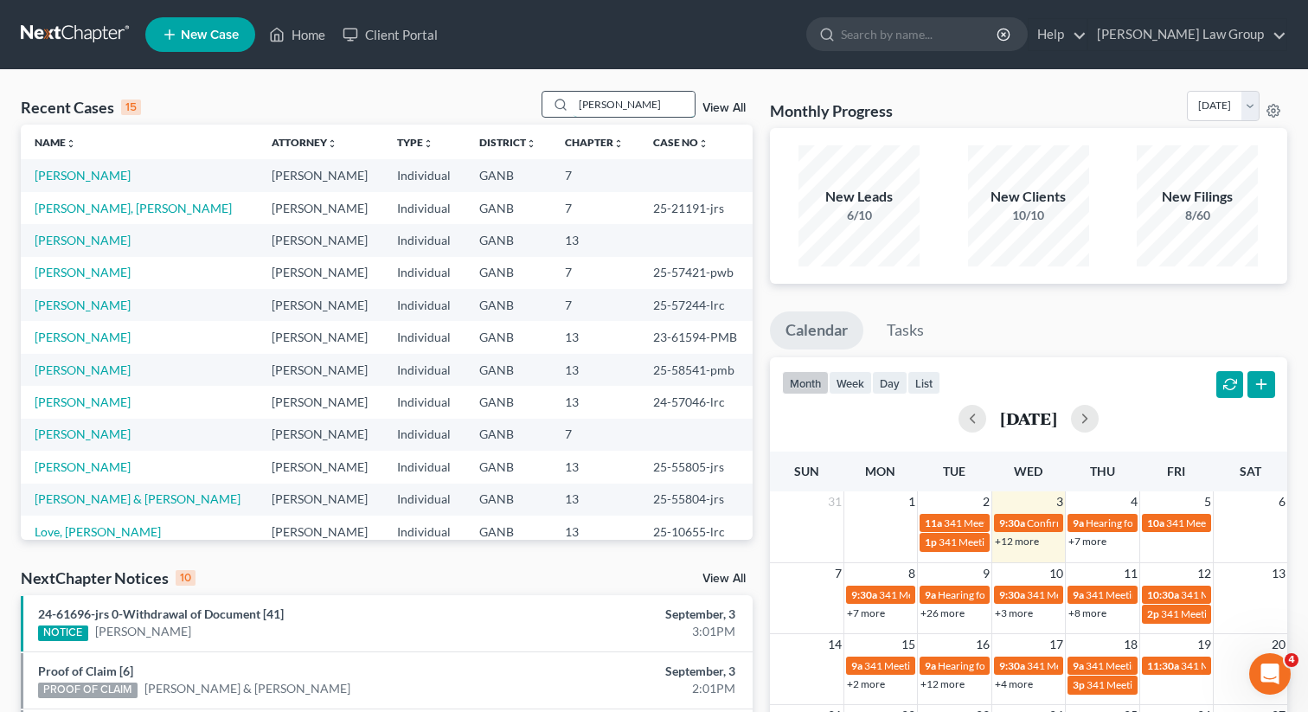
type input "[PERSON_NAME]"
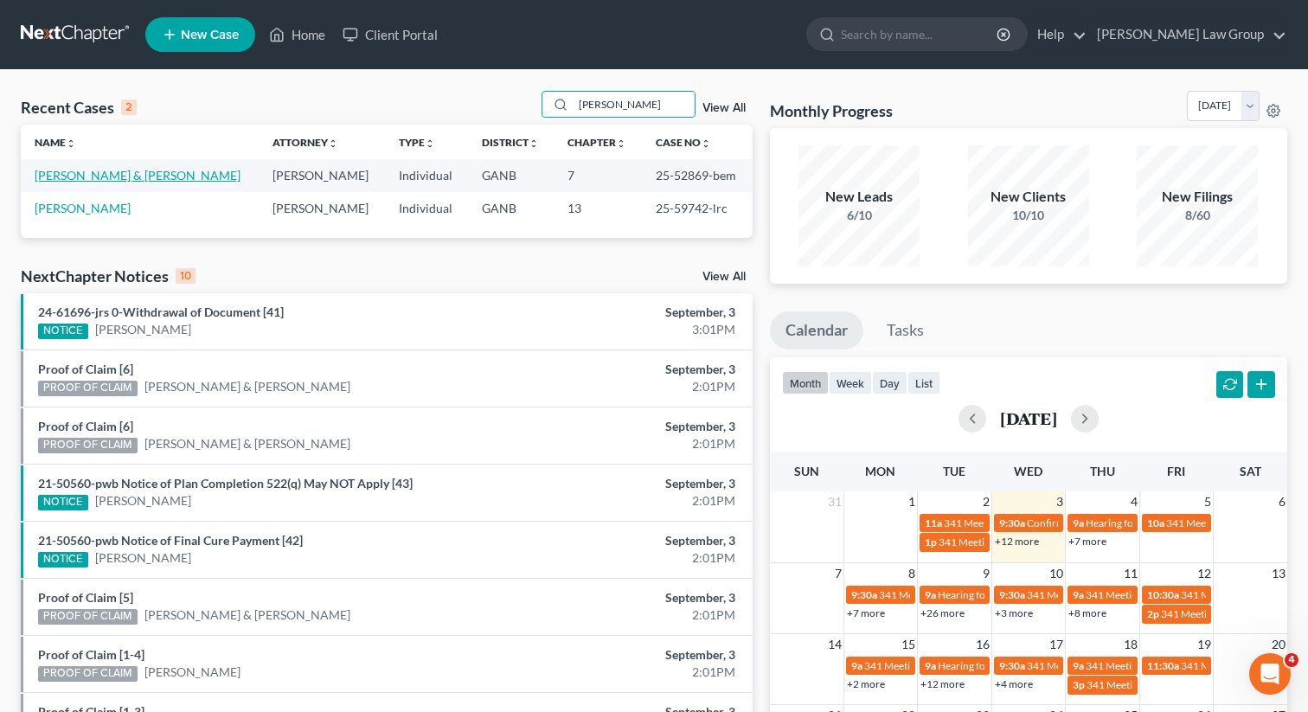
click at [94, 176] on link "[PERSON_NAME] & [PERSON_NAME]" at bounding box center [138, 175] width 206 height 15
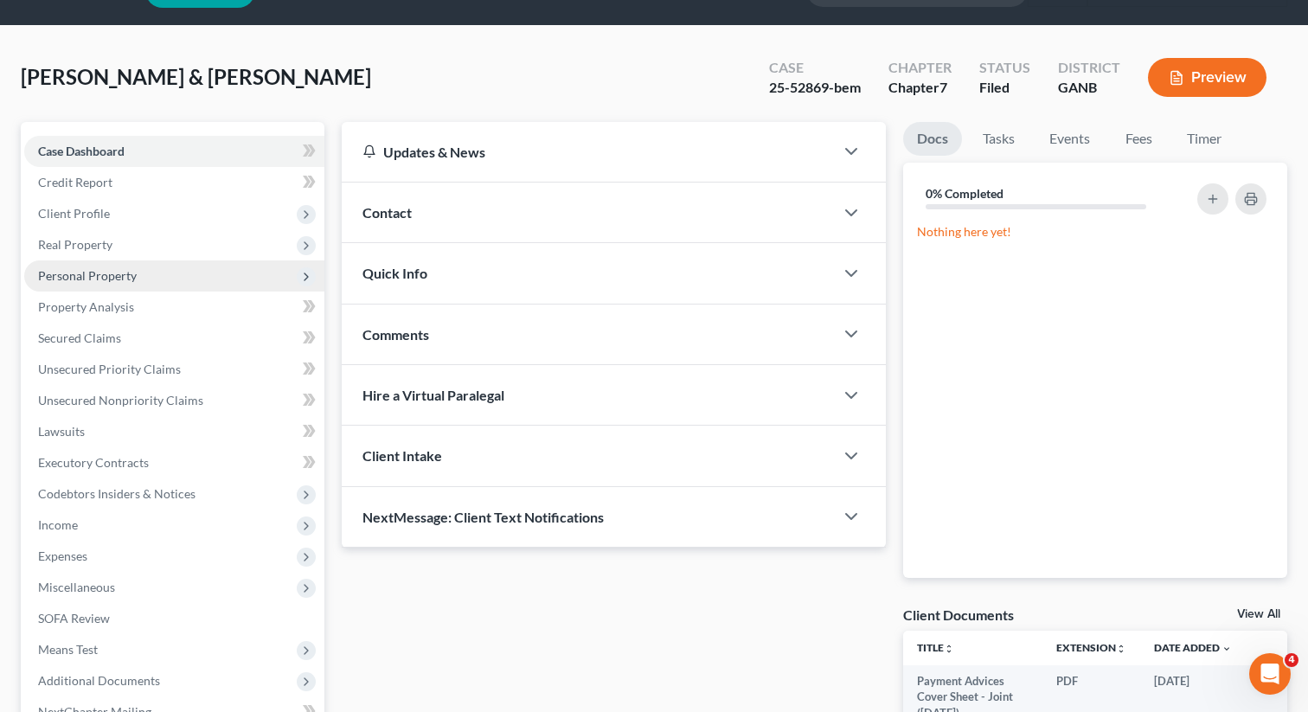
scroll to position [277, 0]
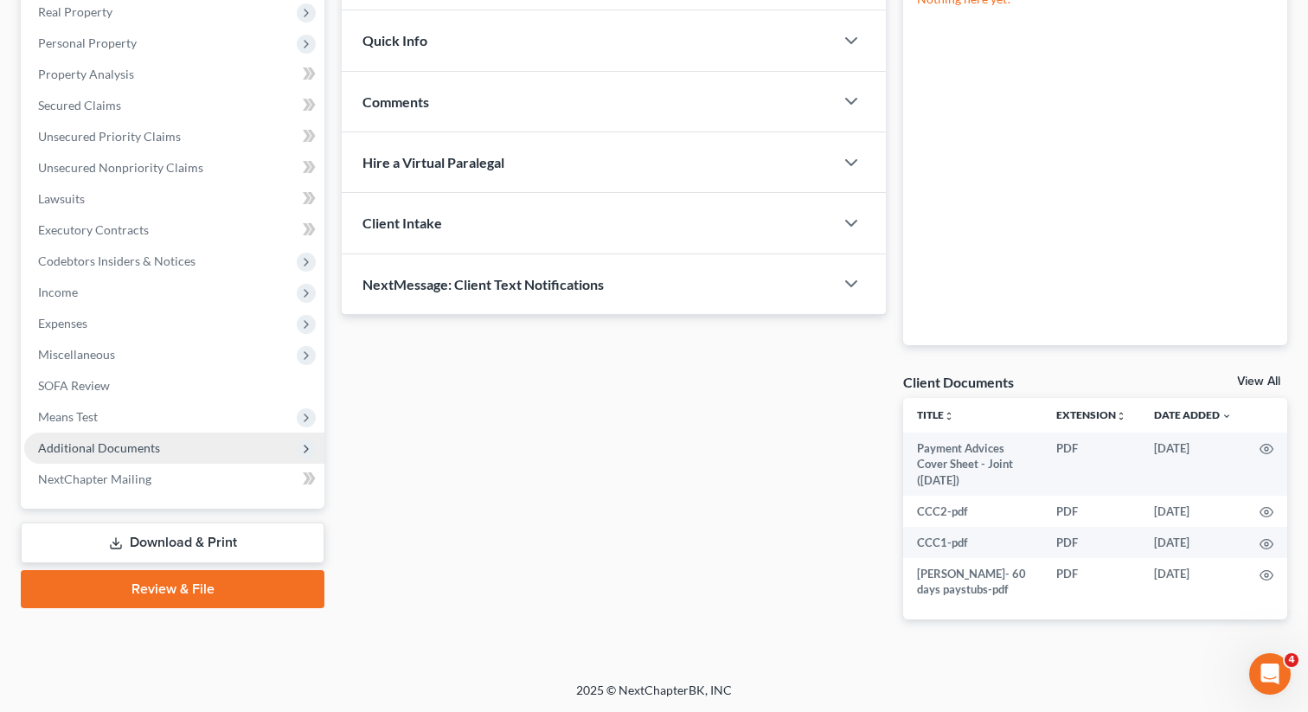
click at [114, 449] on span "Additional Documents" at bounding box center [99, 447] width 122 height 15
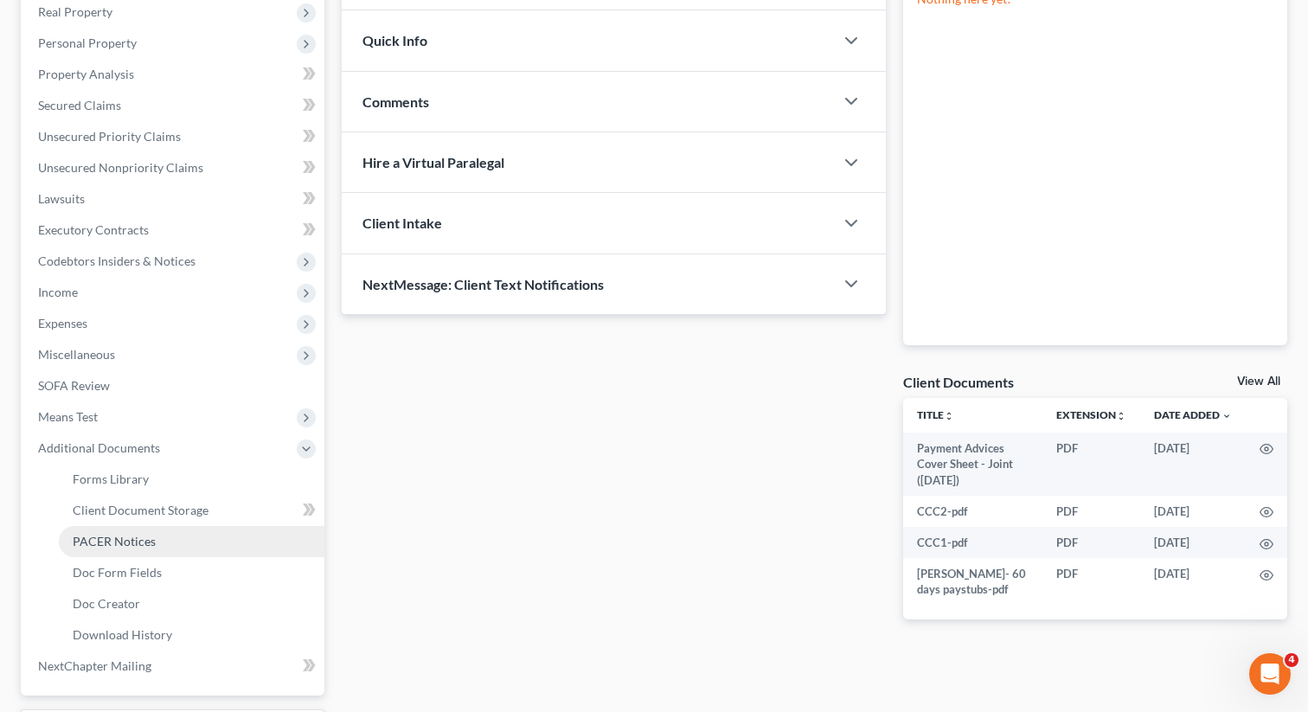
click at [114, 541] on span "PACER Notices" at bounding box center [114, 541] width 83 height 15
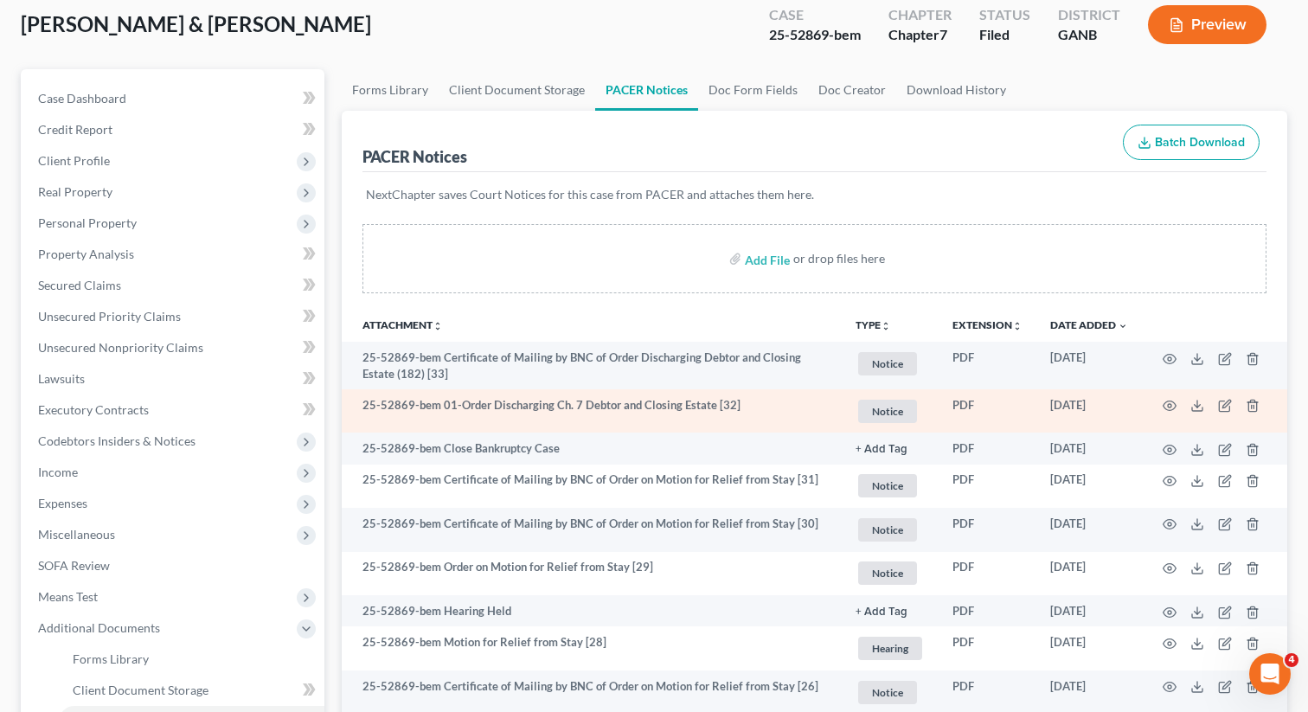
scroll to position [98, 0]
